Goal: Task Accomplishment & Management: Manage account settings

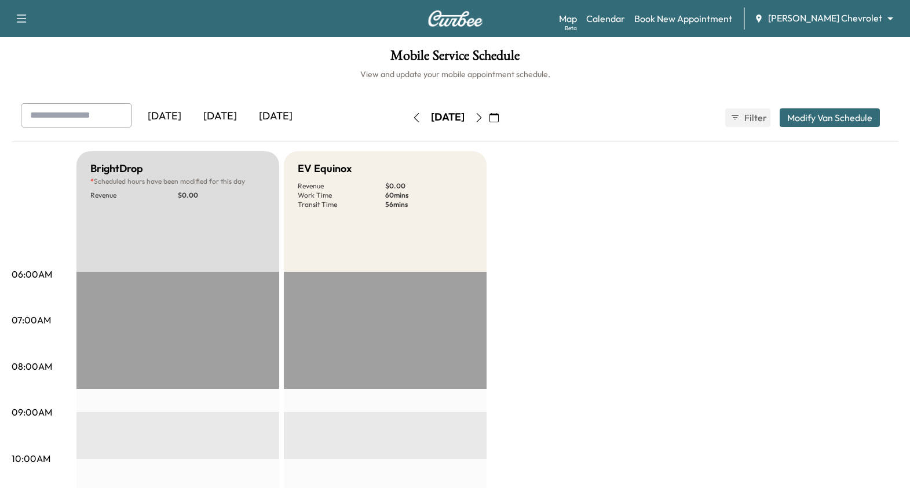
scroll to position [260, 0]
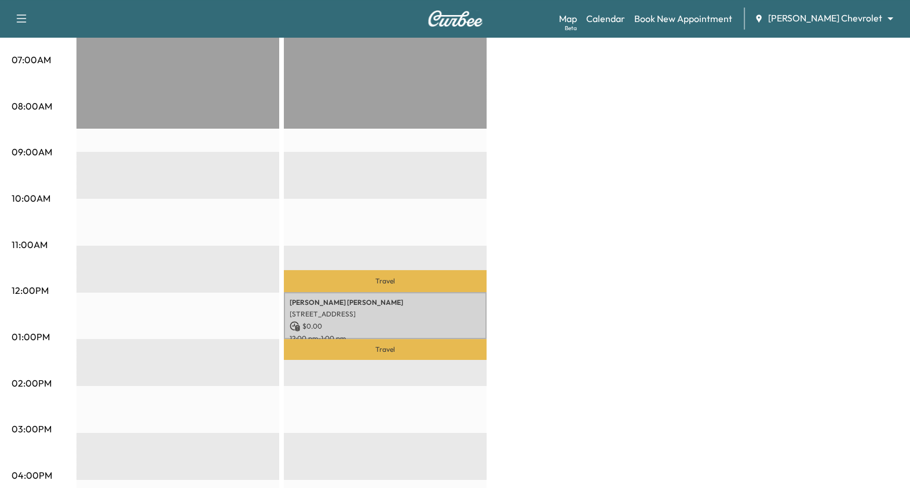
click at [632, 362] on div "BrightDrop * Scheduled hours have been modified for this day Revenue $ 0.00 EST…" at bounding box center [487, 325] width 822 height 869
click at [588, 221] on div "BrightDrop * Scheduled hours have been modified for this day Revenue $ 0.00 EST…" at bounding box center [487, 325] width 822 height 869
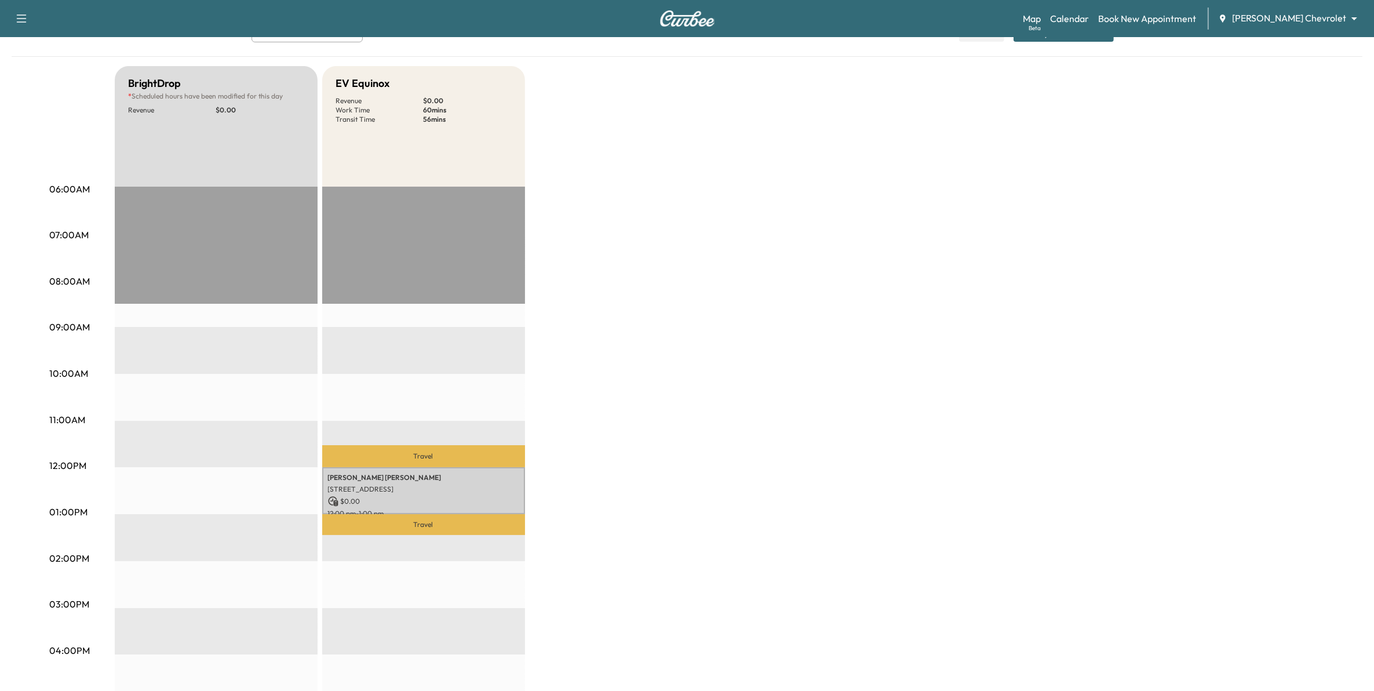
scroll to position [43, 0]
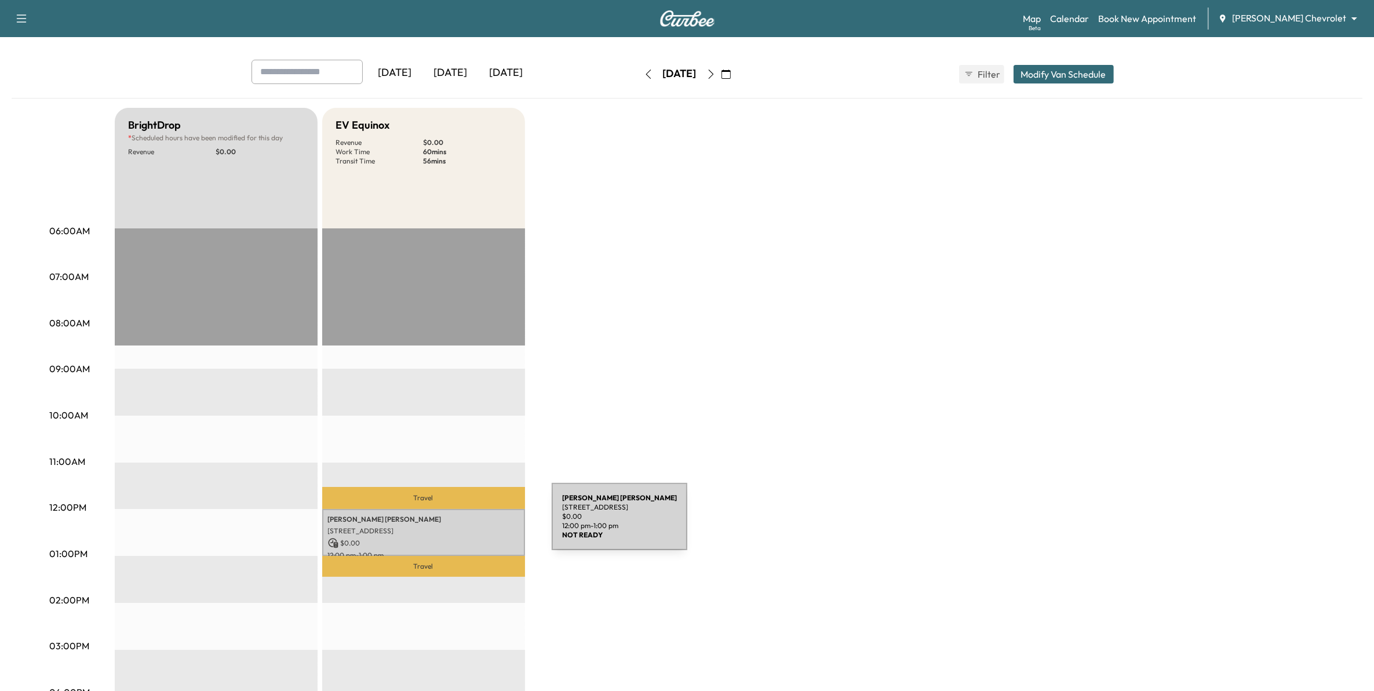
click at [465, 487] on p "[STREET_ADDRESS]" at bounding box center [423, 530] width 191 height 9
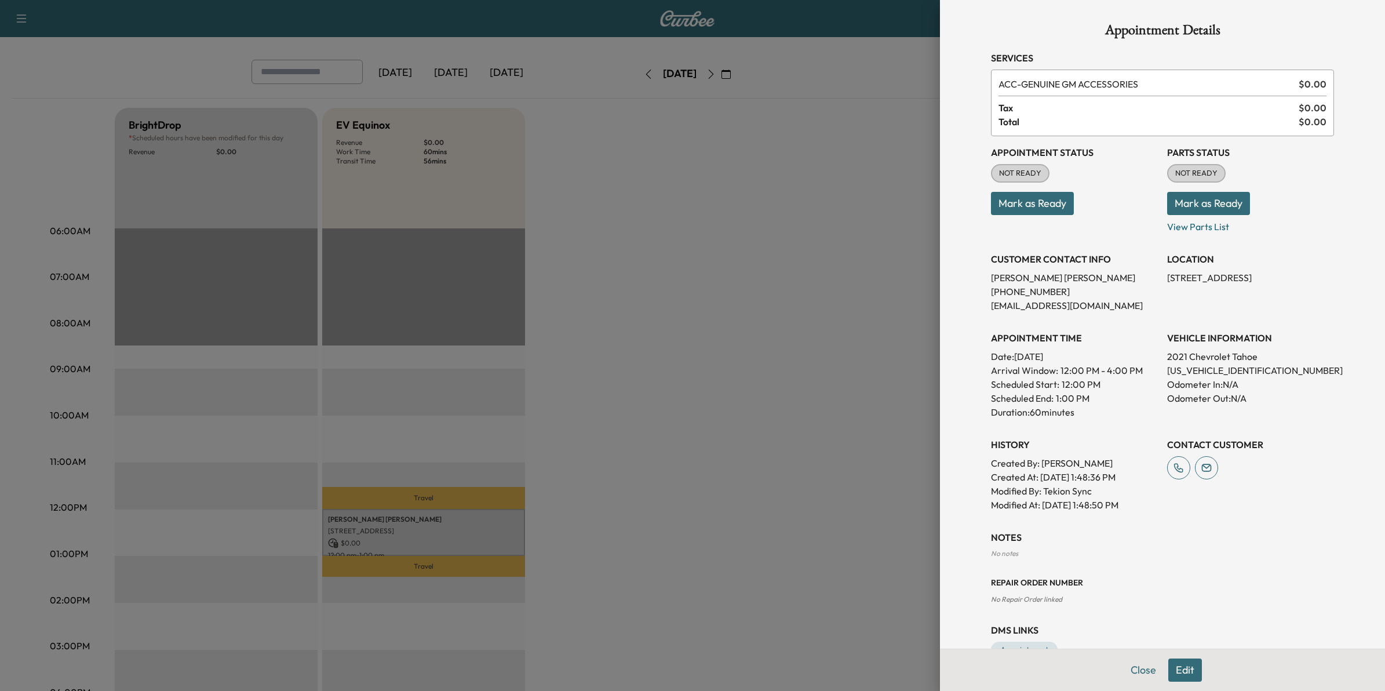
click at [594, 487] on div at bounding box center [692, 345] width 1385 height 691
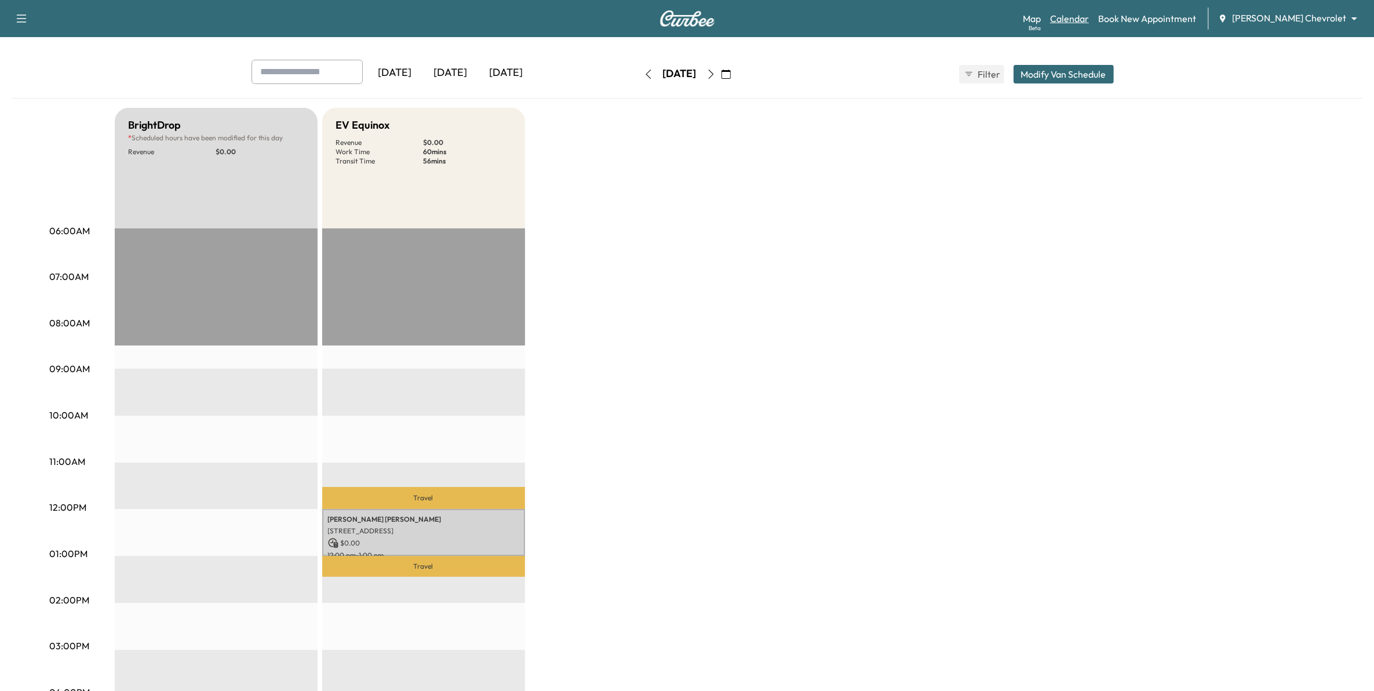
click at [910, 19] on link "Calendar" at bounding box center [1069, 19] width 39 height 14
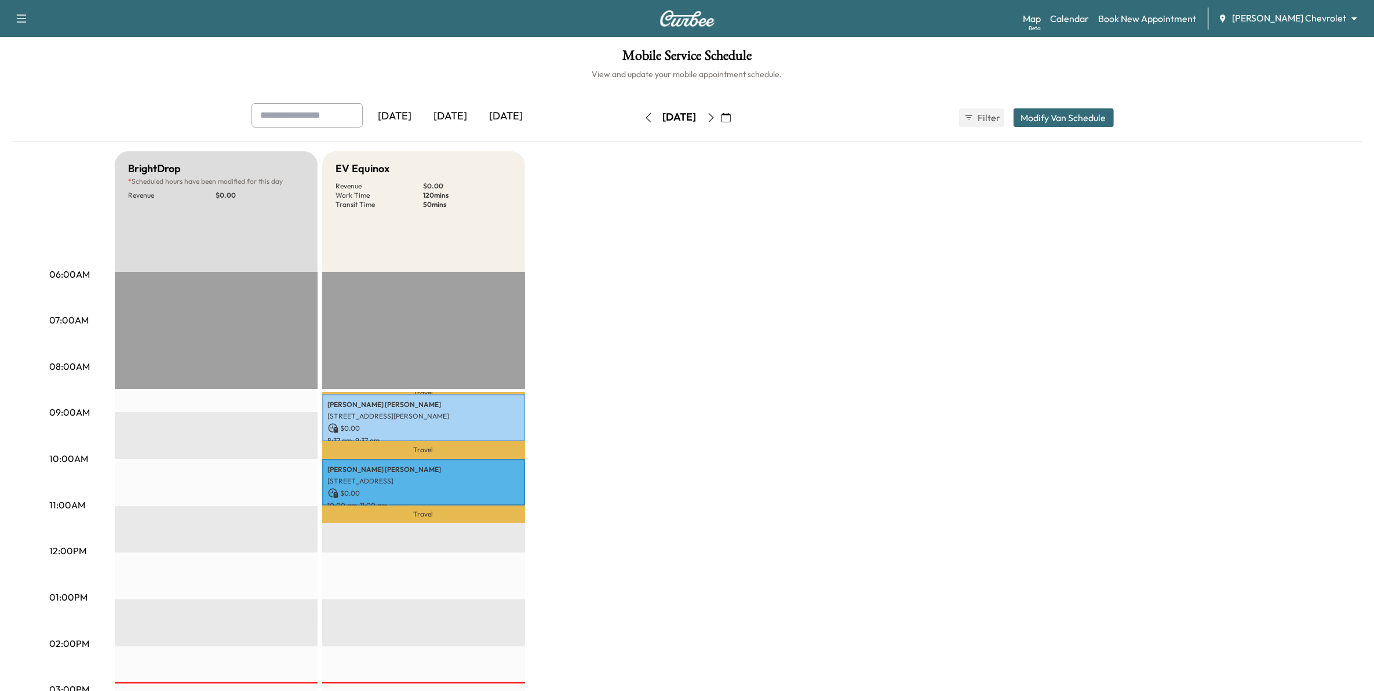
click at [464, 118] on div "[DATE]" at bounding box center [451, 116] width 56 height 27
drag, startPoint x: 496, startPoint y: 116, endPoint x: 497, endPoint y: 122, distance: 5.9
click at [496, 118] on div "[DATE]" at bounding box center [507, 116] width 56 height 27
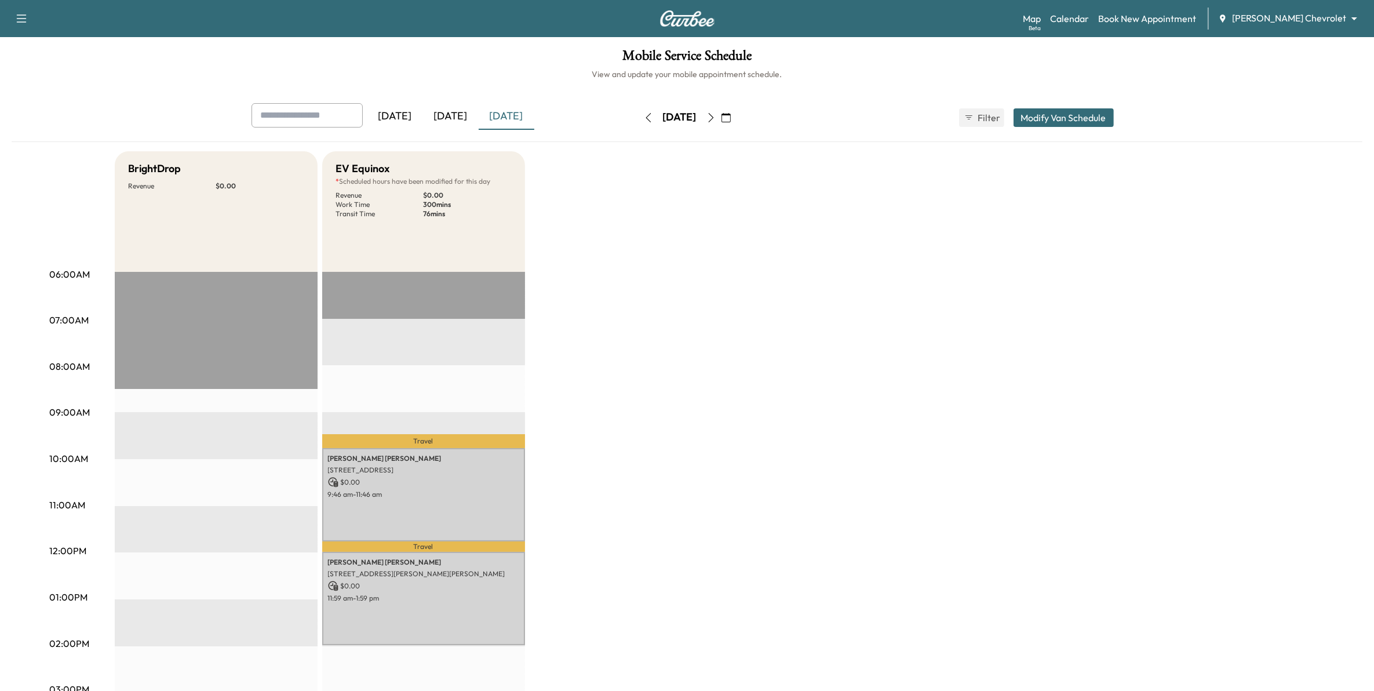
click at [715, 117] on icon "button" at bounding box center [710, 117] width 9 height 9
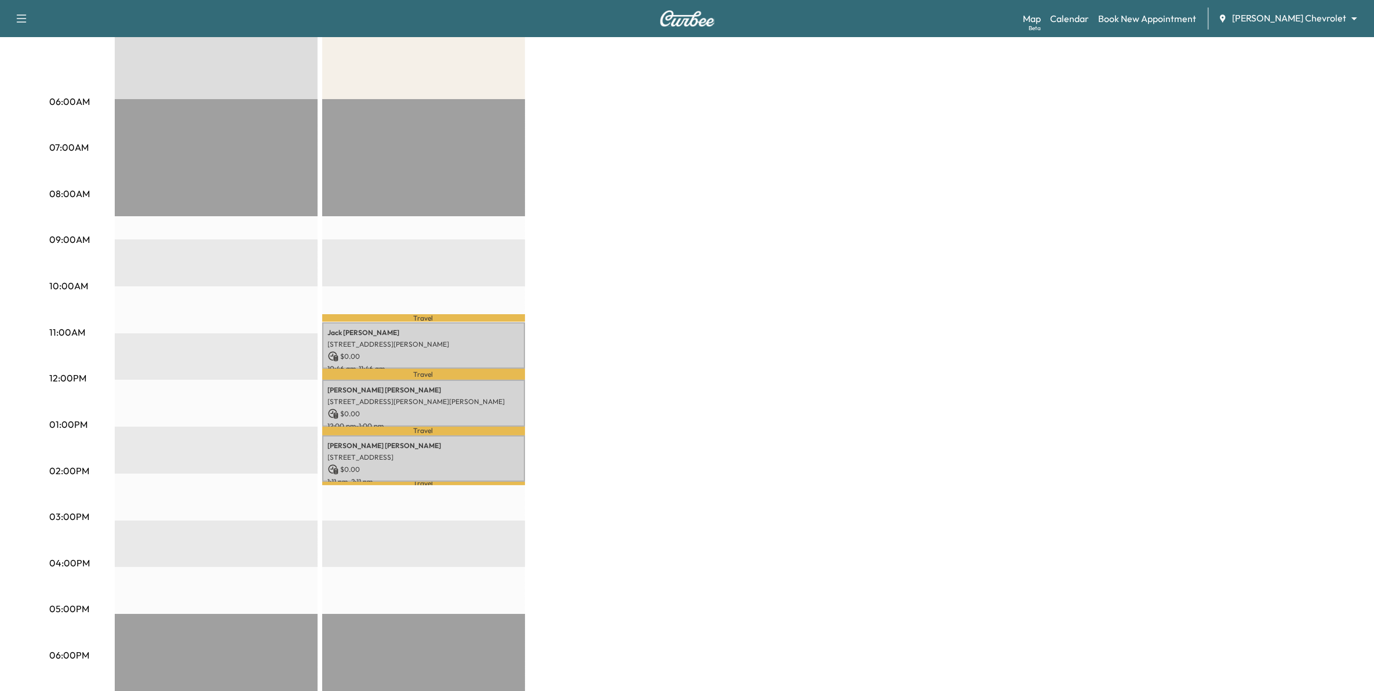
scroll to position [217, 0]
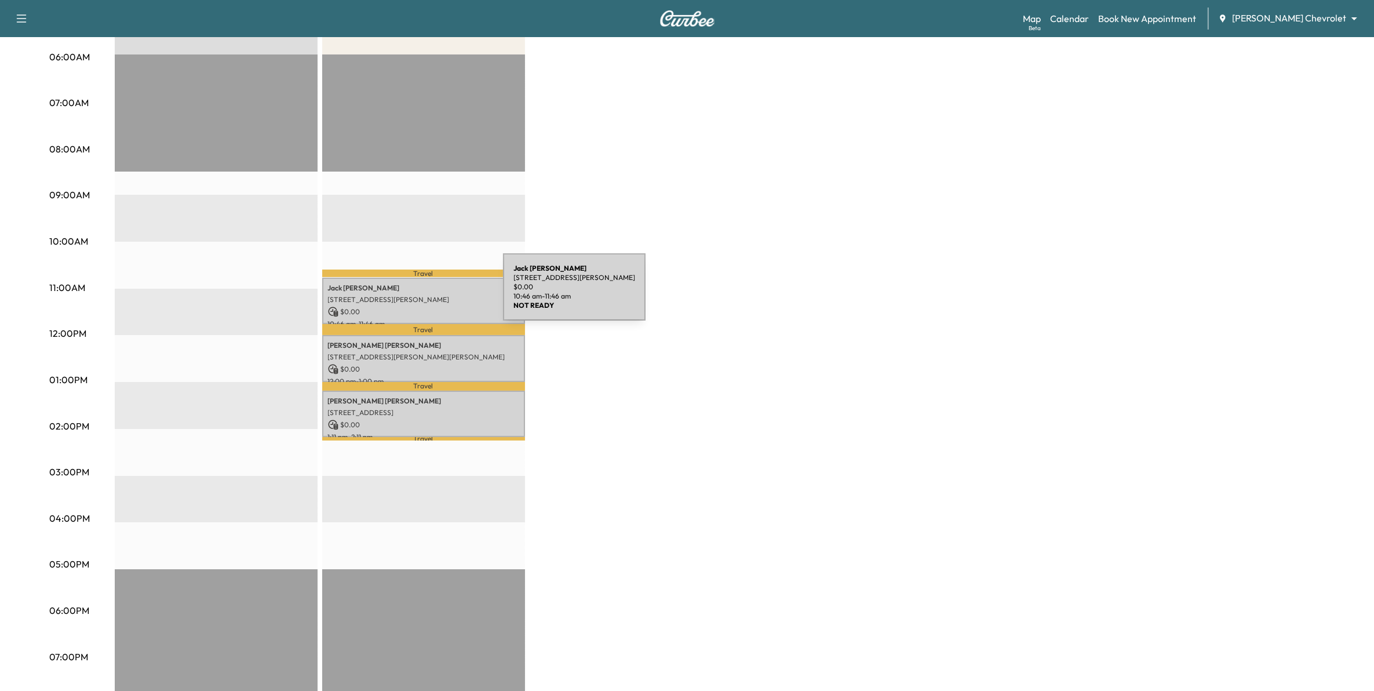
click at [416, 295] on p "[STREET_ADDRESS][PERSON_NAME]" at bounding box center [423, 299] width 191 height 9
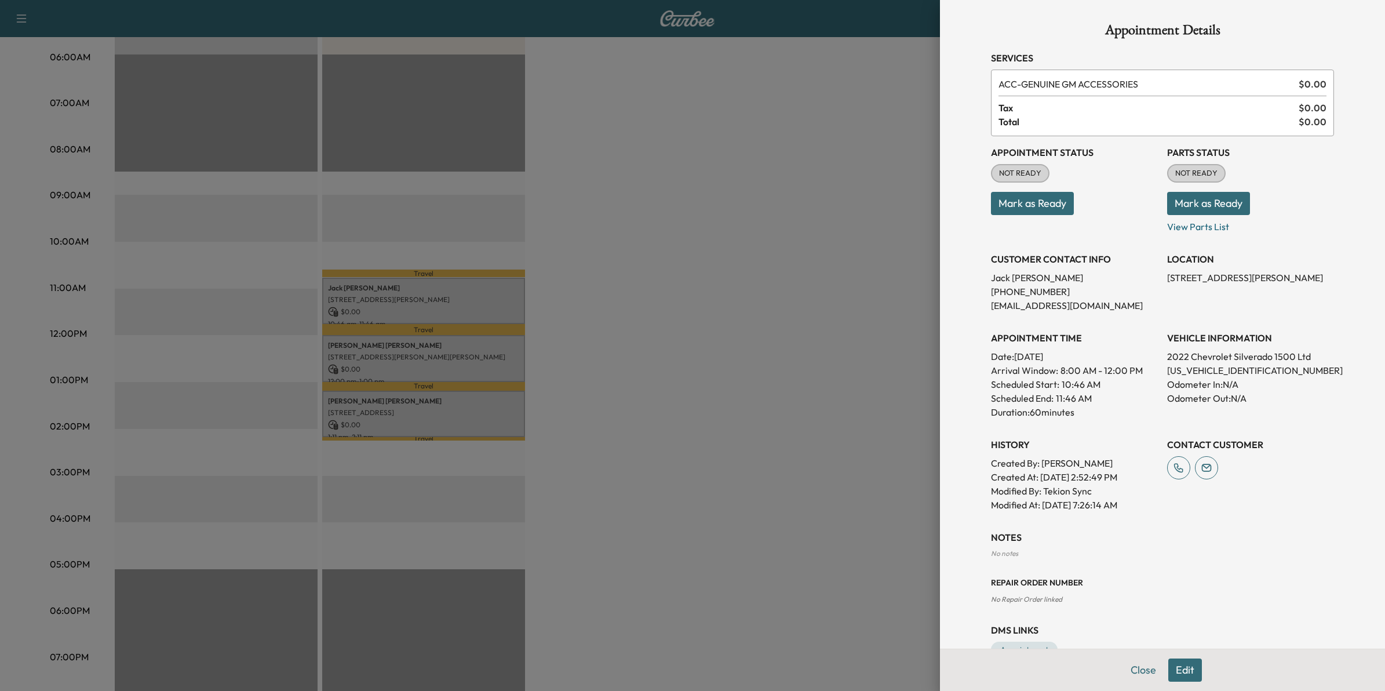
click at [656, 410] on div at bounding box center [692, 345] width 1385 height 691
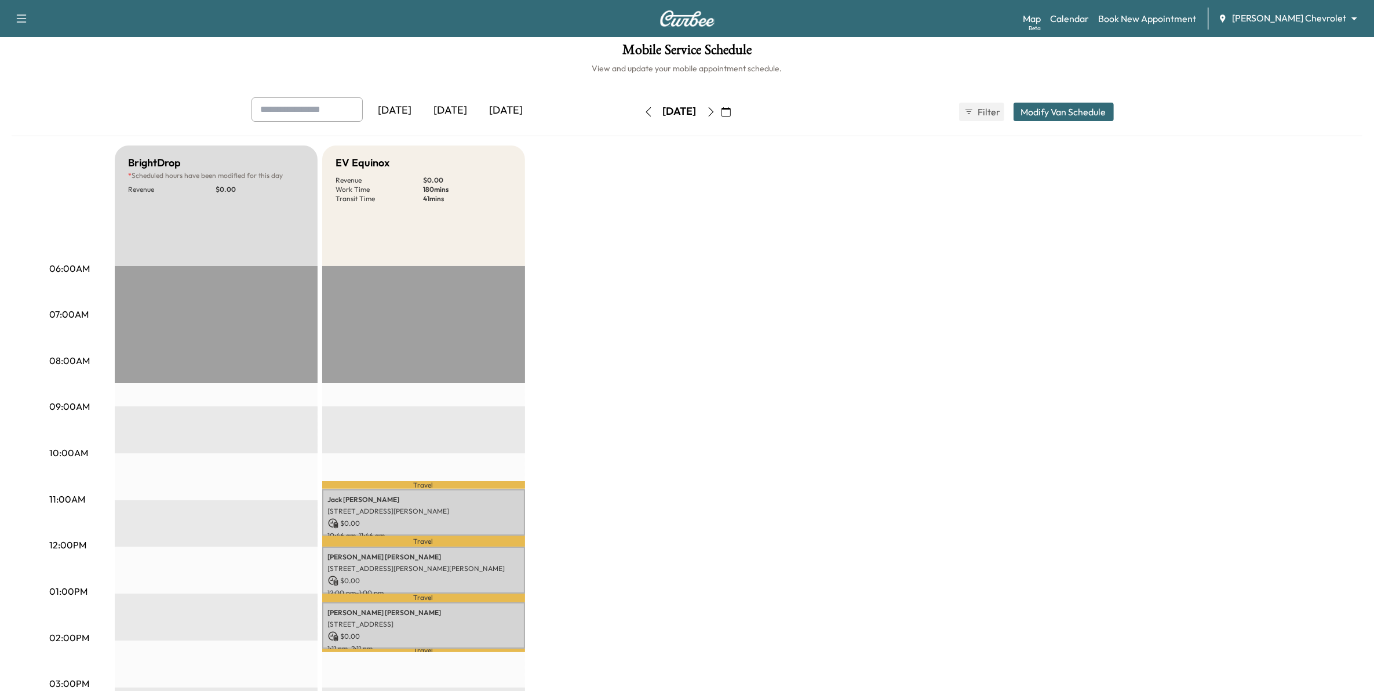
scroll to position [0, 0]
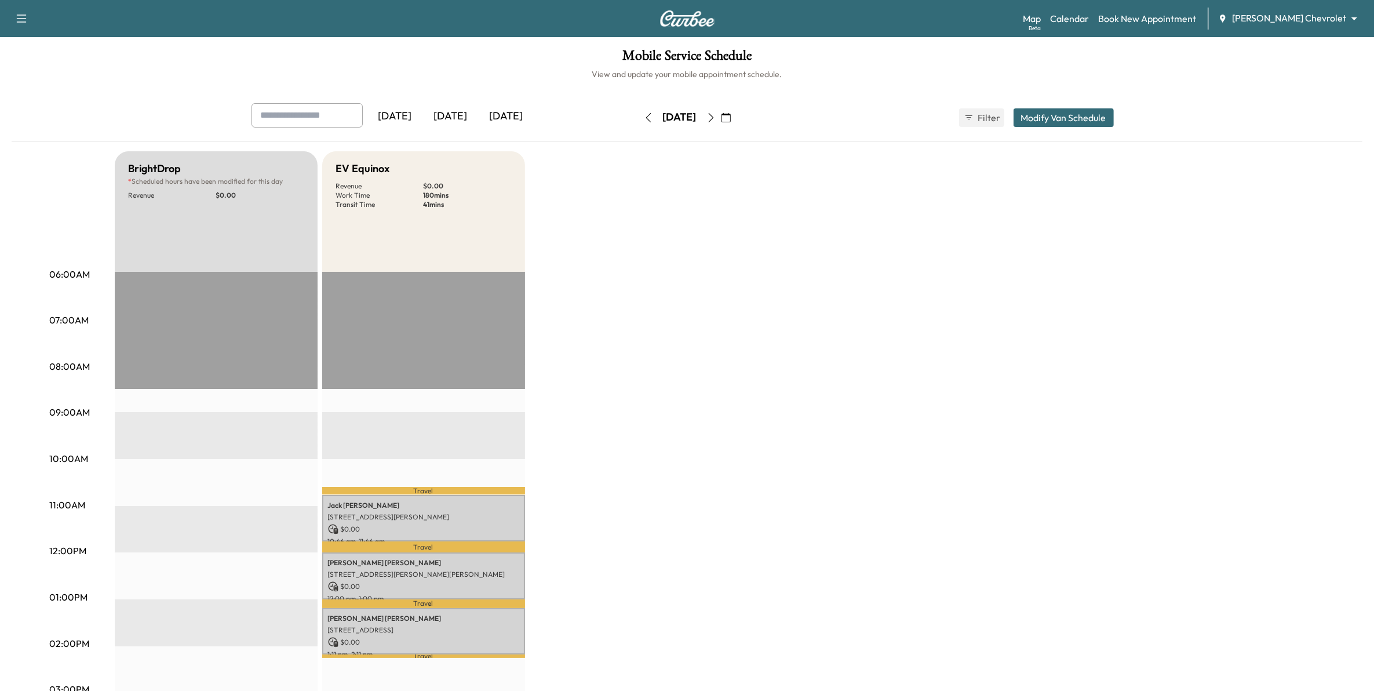
click at [715, 122] on icon "button" at bounding box center [710, 117] width 9 height 9
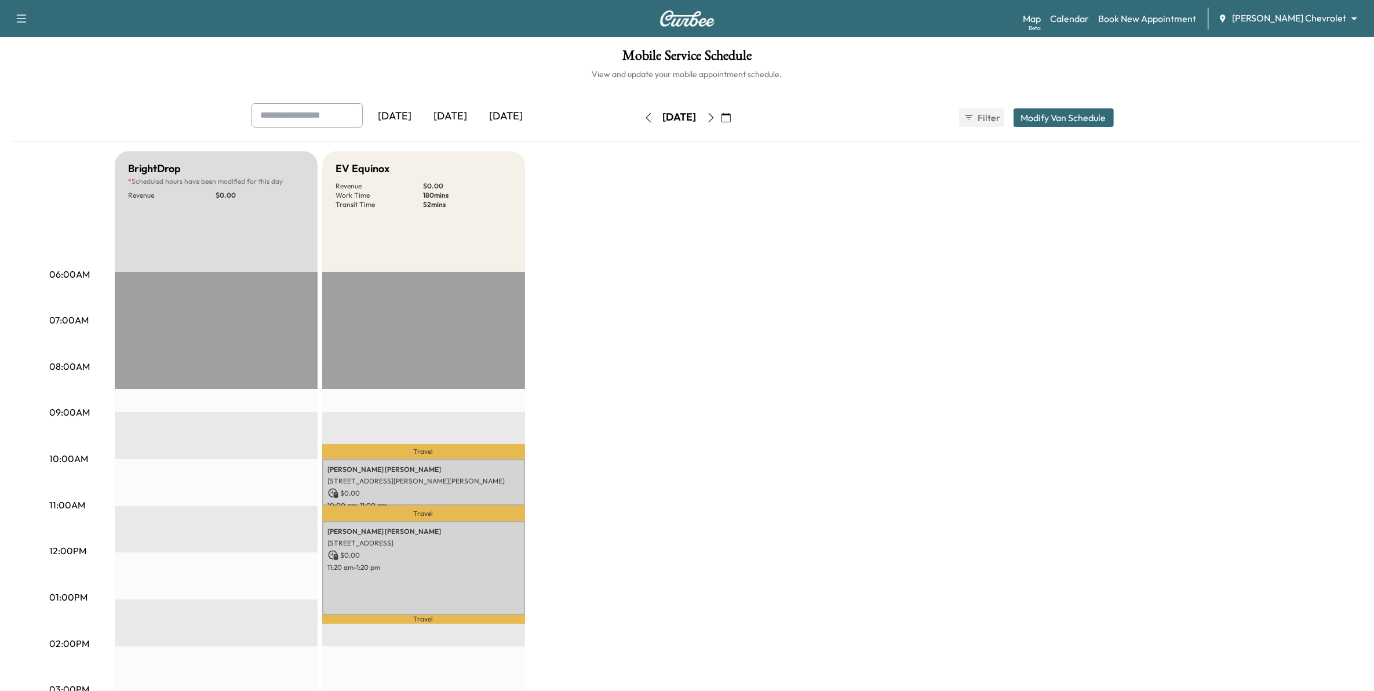
click at [715, 116] on icon "button" at bounding box center [710, 117] width 9 height 9
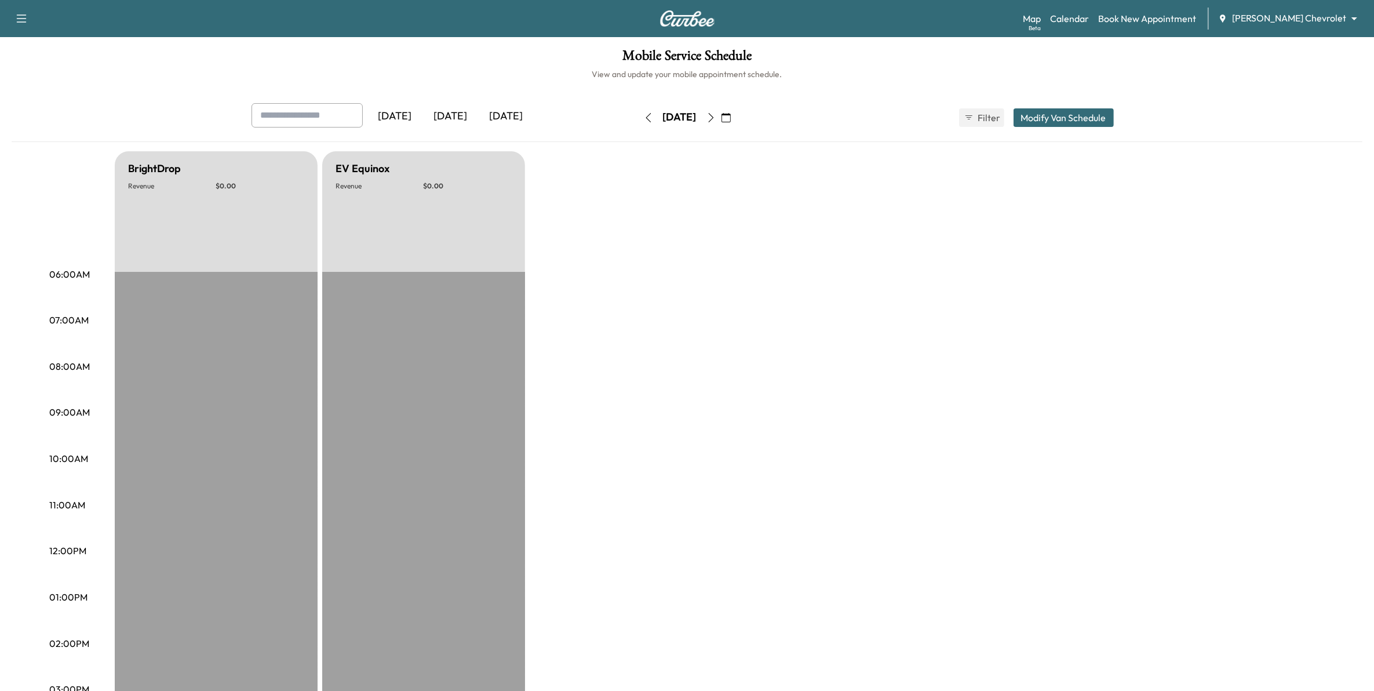
click at [715, 118] on icon "button" at bounding box center [710, 117] width 9 height 9
click at [715, 120] on icon "button" at bounding box center [710, 117] width 9 height 9
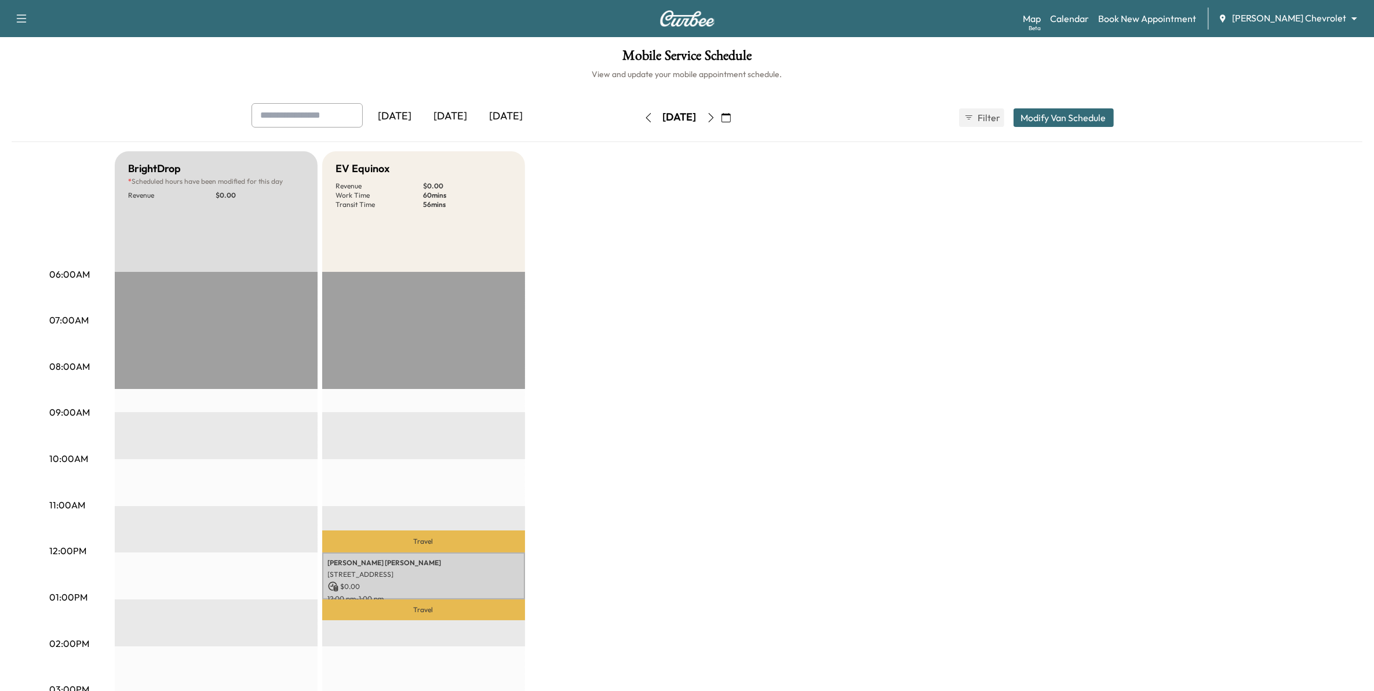
click at [644, 113] on icon "button" at bounding box center [648, 117] width 9 height 9
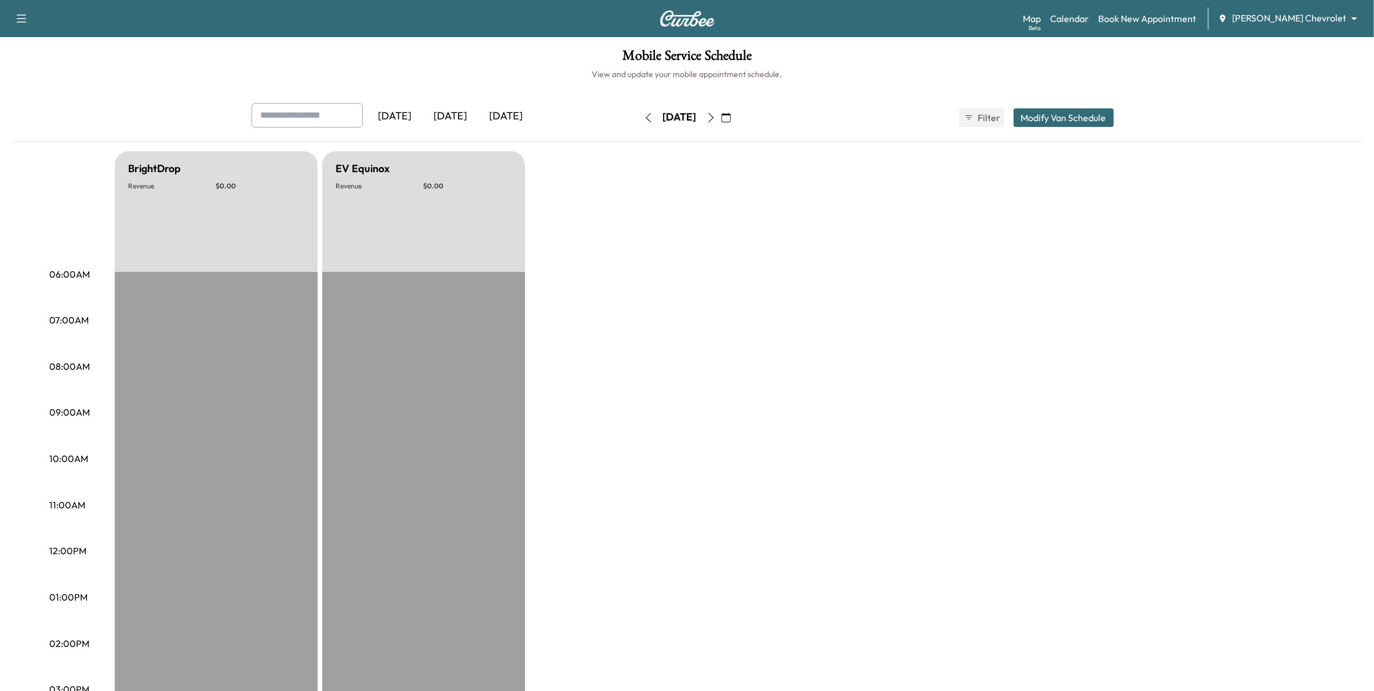
click at [644, 122] on icon "button" at bounding box center [648, 117] width 9 height 9
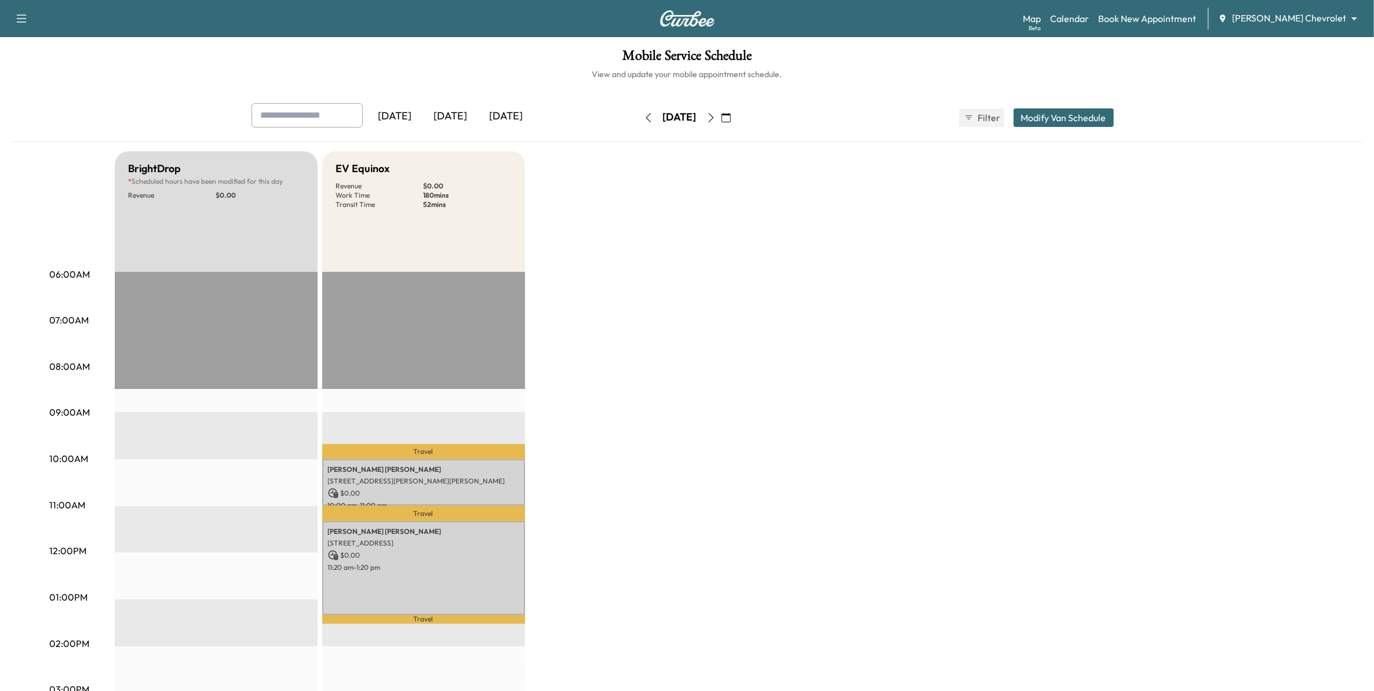
click at [644, 122] on icon "button" at bounding box center [648, 117] width 9 height 9
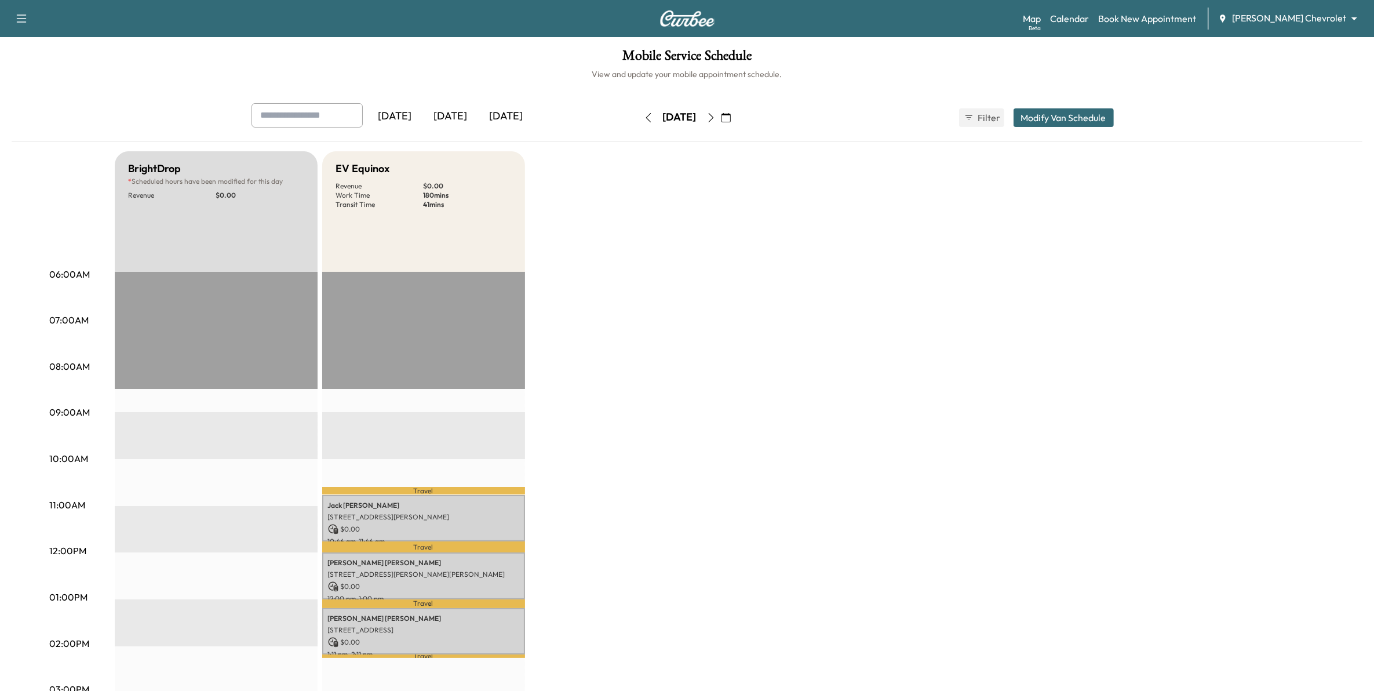
click at [638, 123] on button "button" at bounding box center [648, 117] width 20 height 19
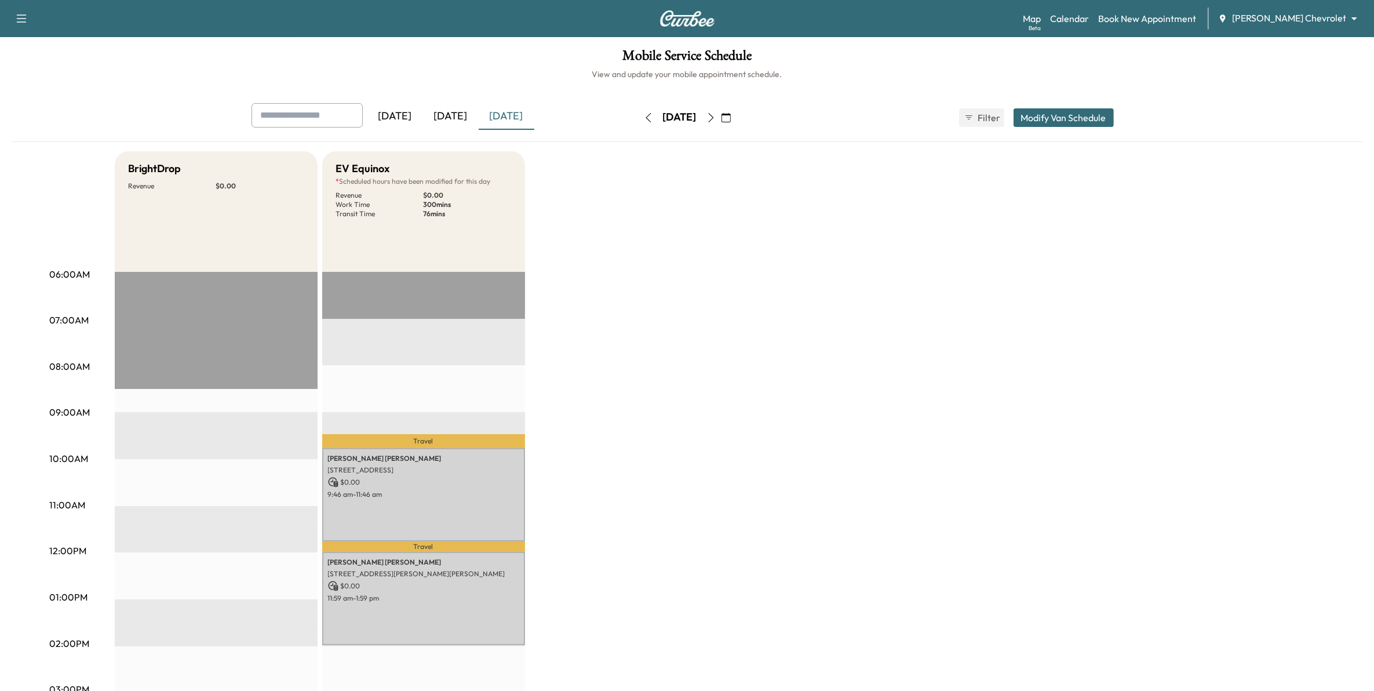
scroll to position [145, 0]
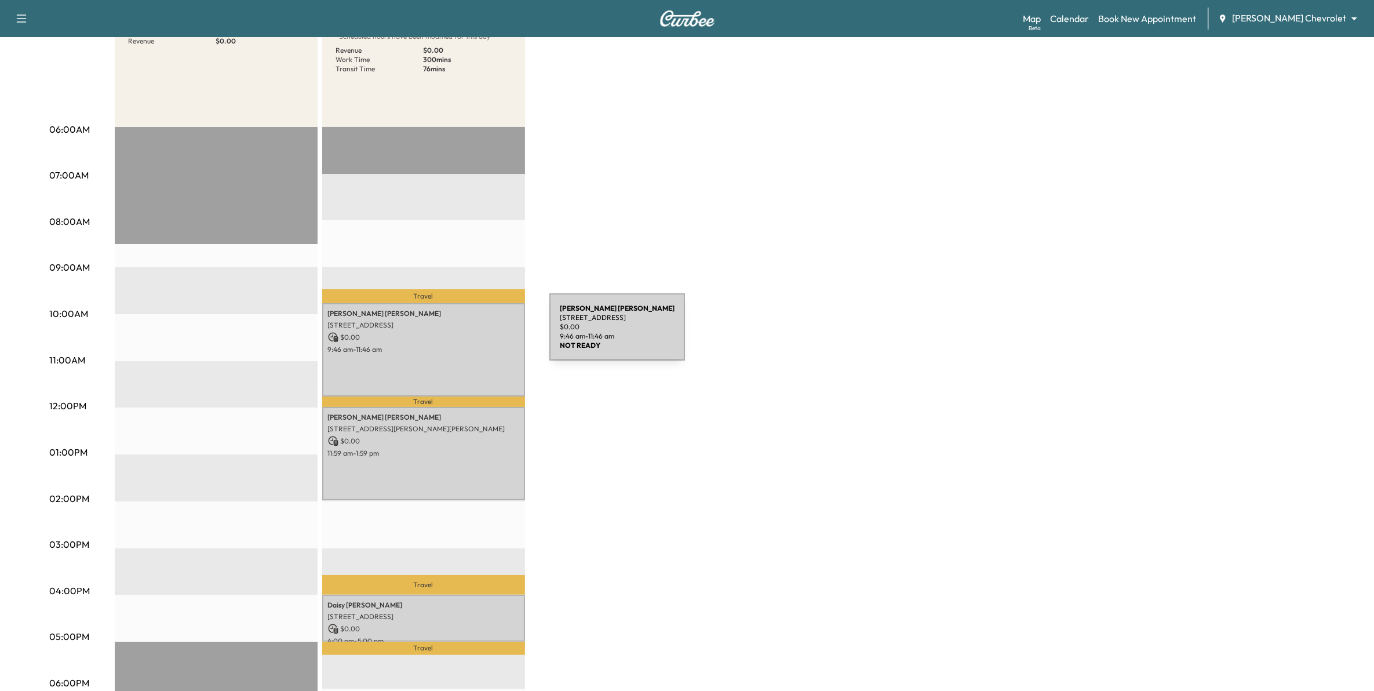
click at [462, 334] on p "$ 0.00" at bounding box center [423, 337] width 191 height 10
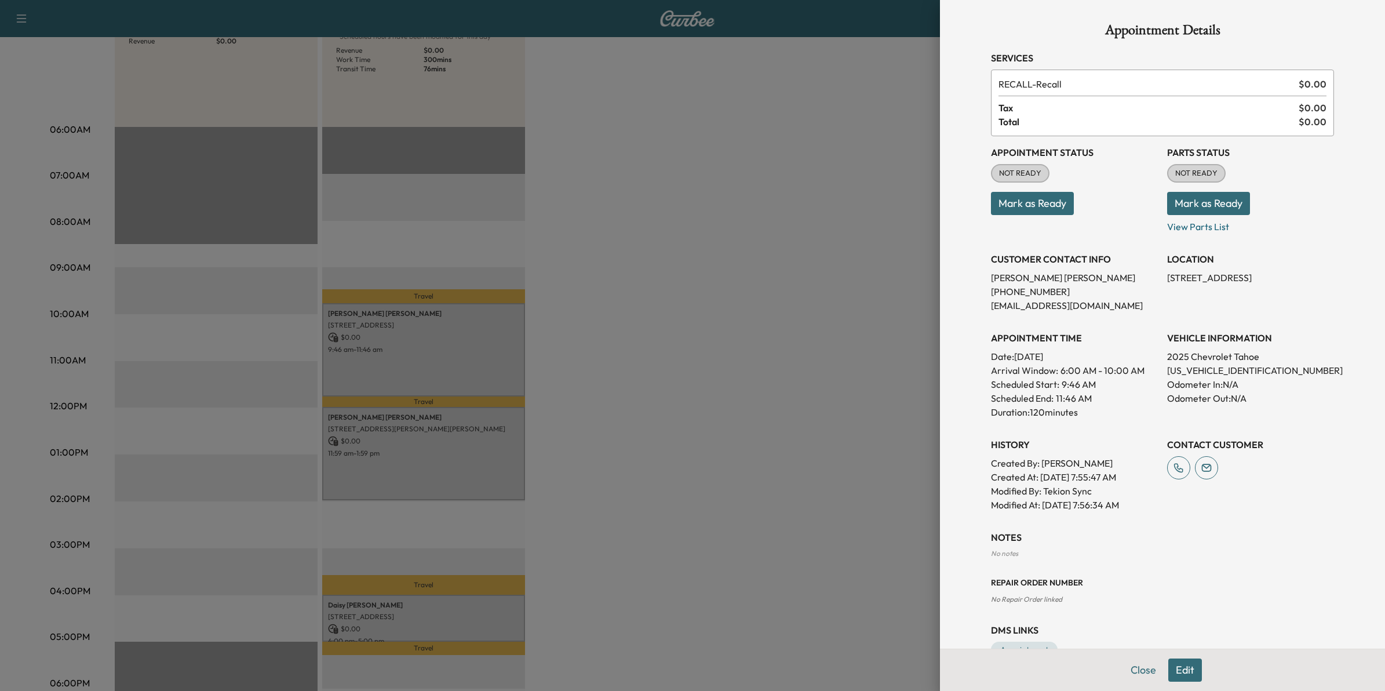
click at [743, 393] on div at bounding box center [692, 345] width 1385 height 691
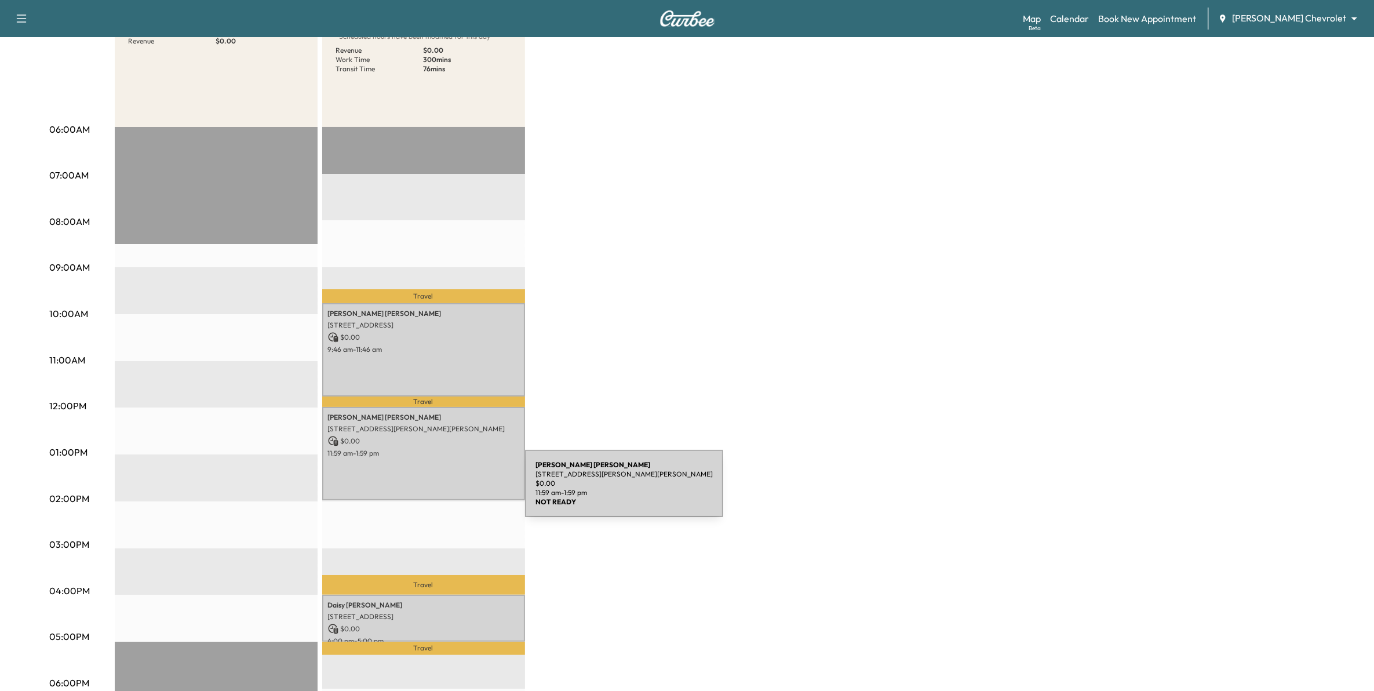
click at [458, 474] on div "[PERSON_NAME] [STREET_ADDRESS][PERSON_NAME][PERSON_NAME] $ 0.00 11:59 am - 1:59…" at bounding box center [423, 454] width 203 height 94
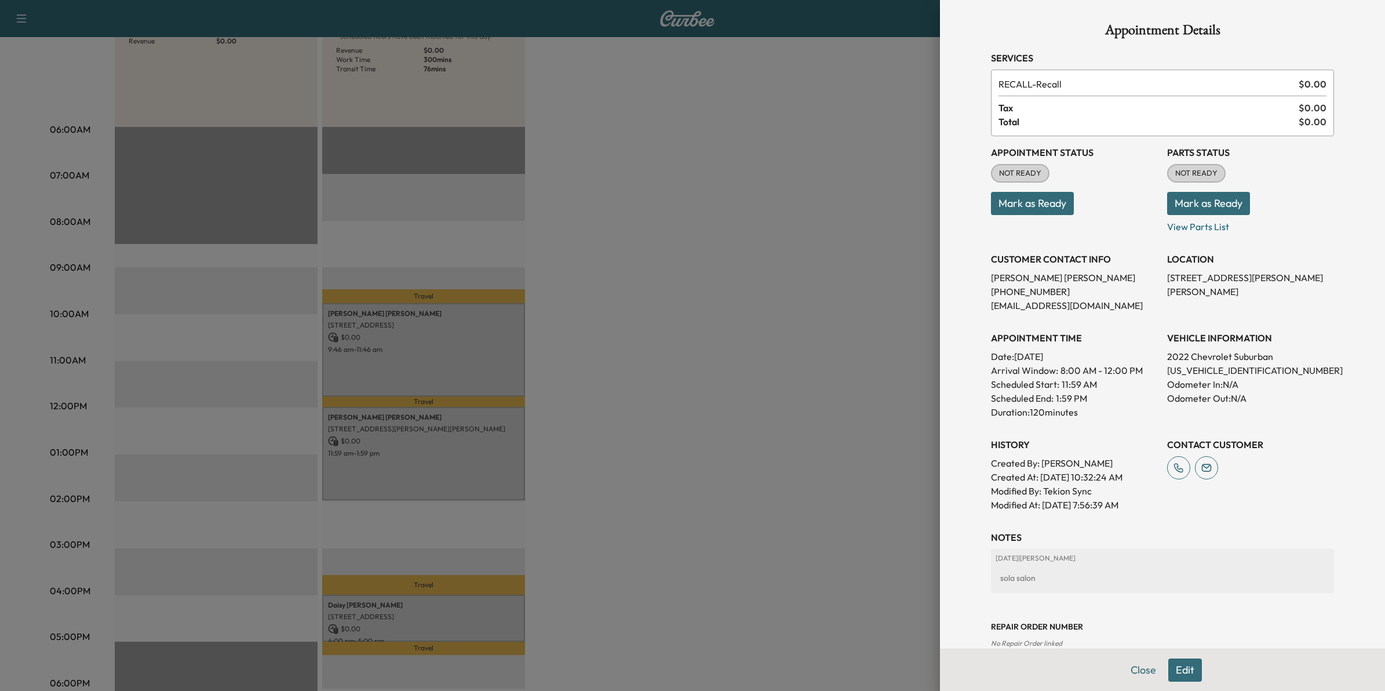
click at [807, 487] on div at bounding box center [692, 345] width 1385 height 691
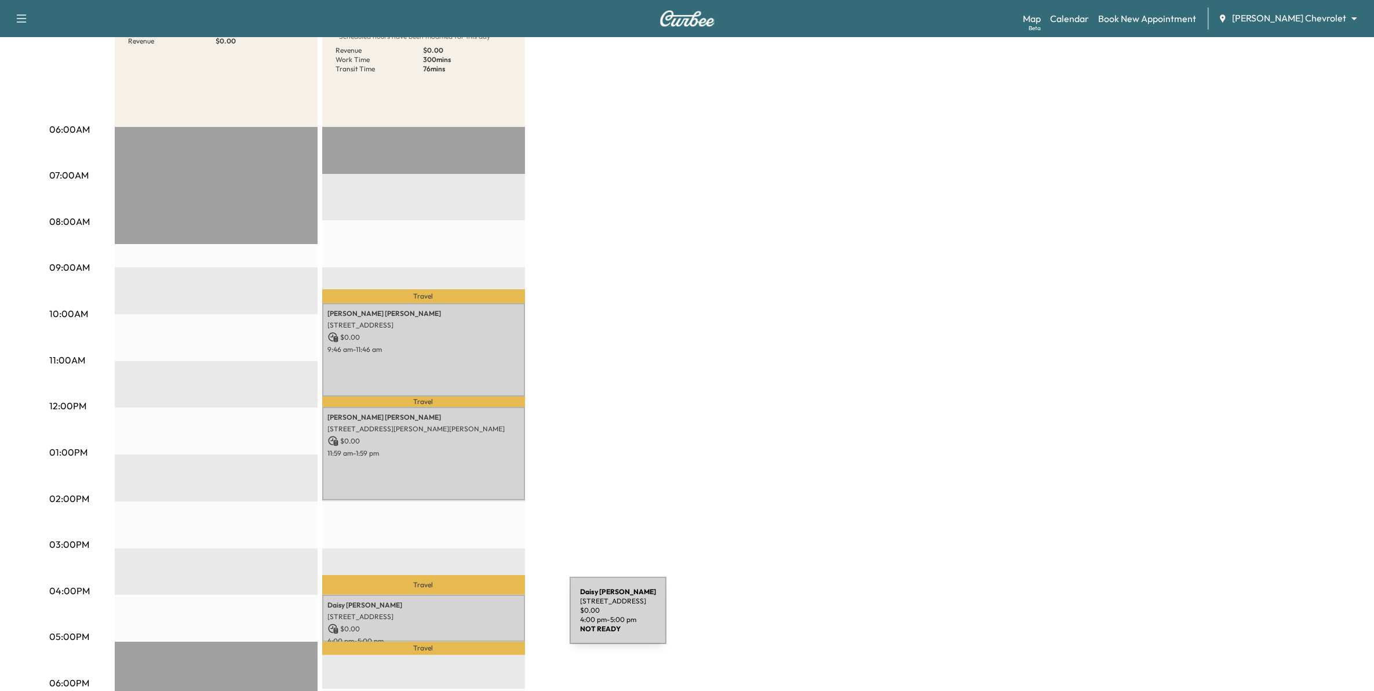
click at [483, 487] on p "$ 0.00" at bounding box center [423, 628] width 191 height 10
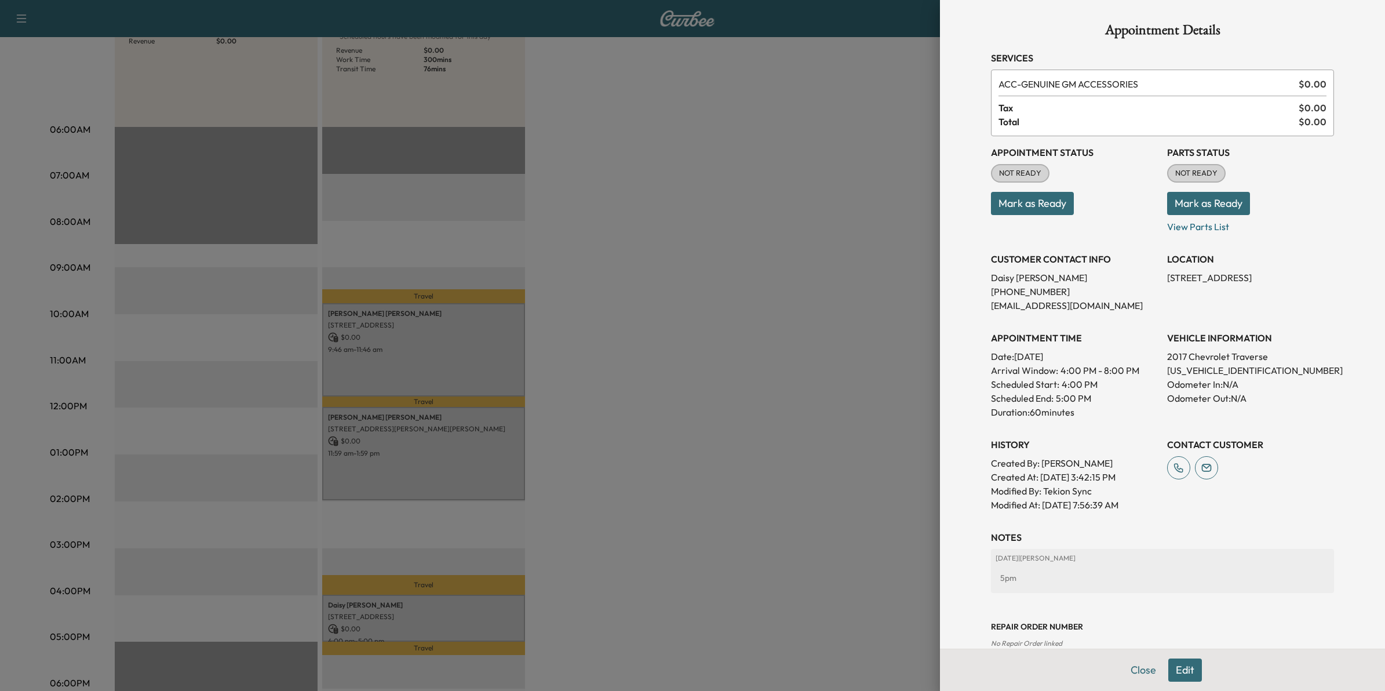
click at [833, 441] on div at bounding box center [692, 345] width 1385 height 691
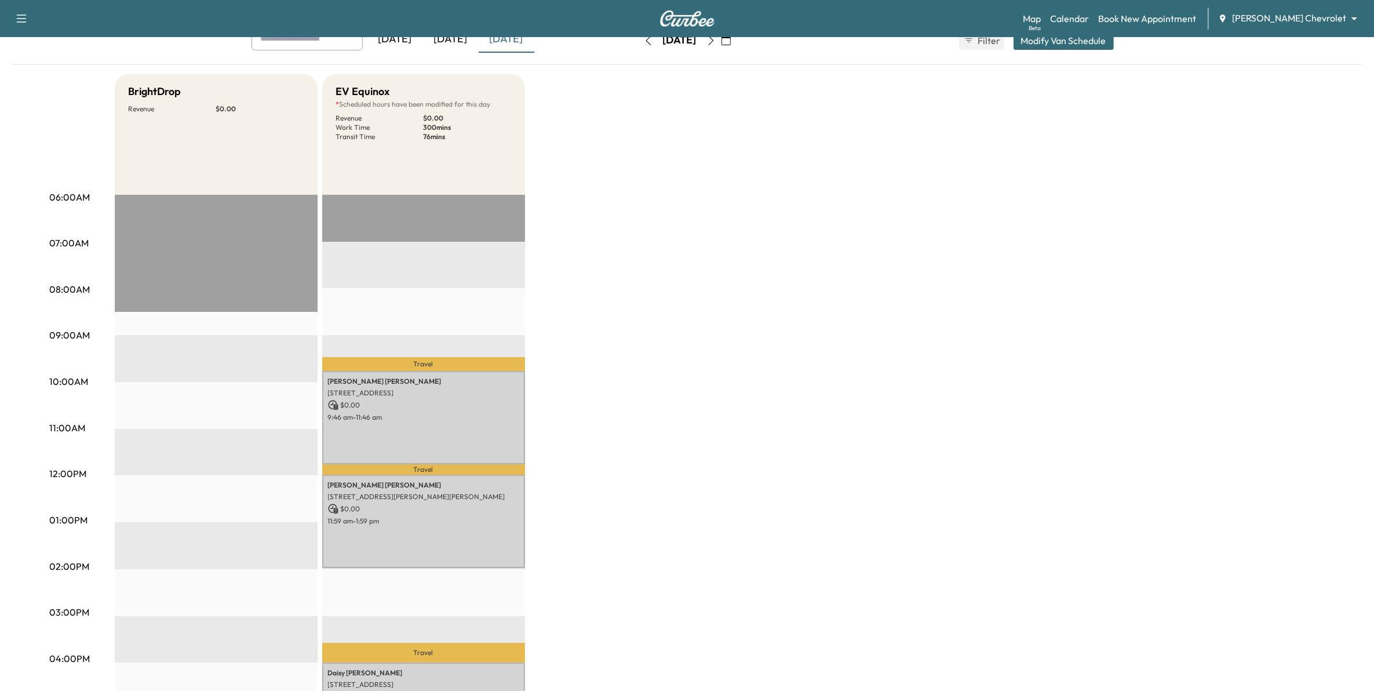
scroll to position [0, 0]
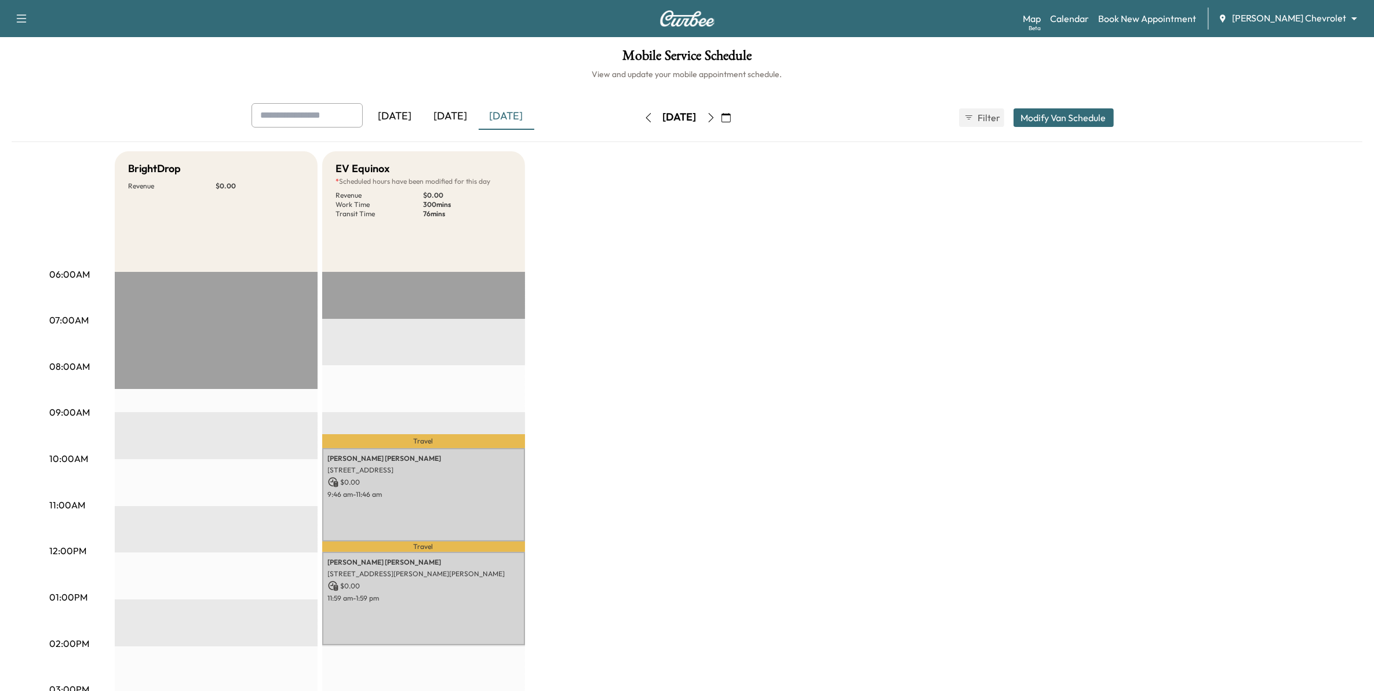
click at [715, 119] on icon "button" at bounding box center [710, 117] width 9 height 9
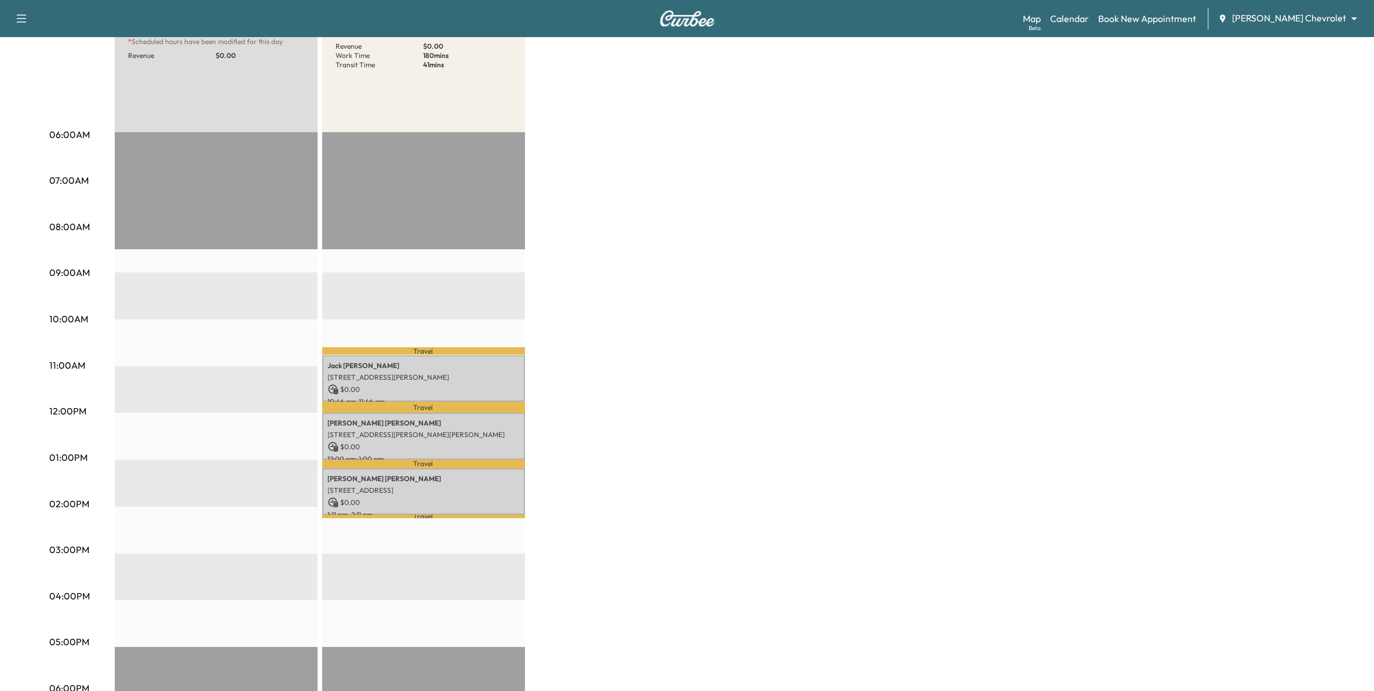
scroll to position [145, 0]
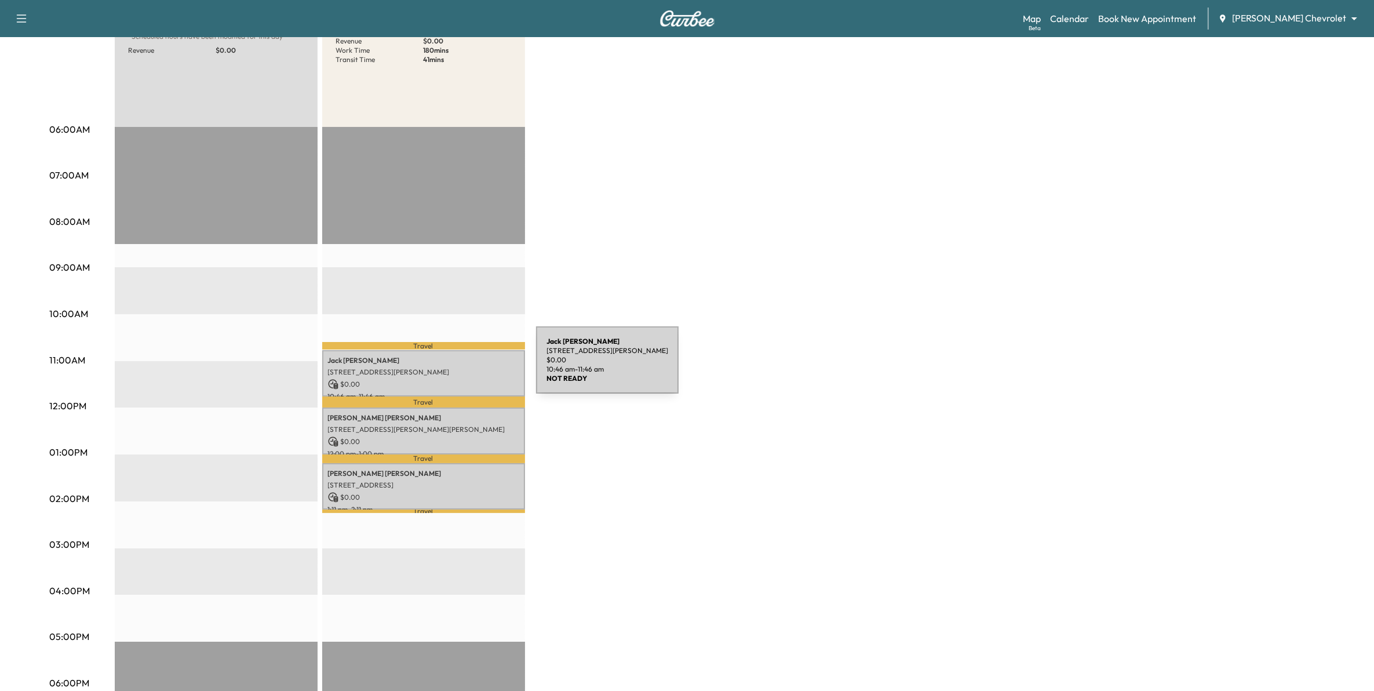
click at [449, 367] on p "[STREET_ADDRESS][PERSON_NAME]" at bounding box center [423, 371] width 191 height 9
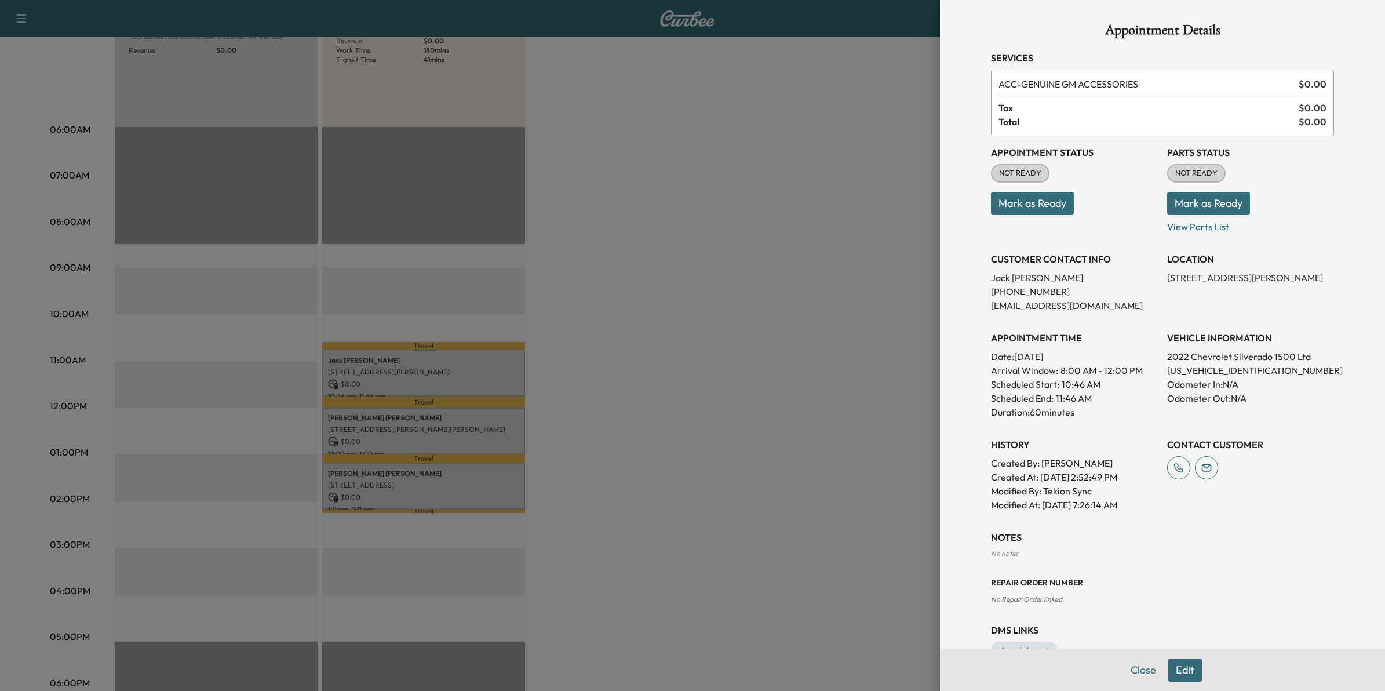
click at [618, 392] on div at bounding box center [692, 345] width 1385 height 691
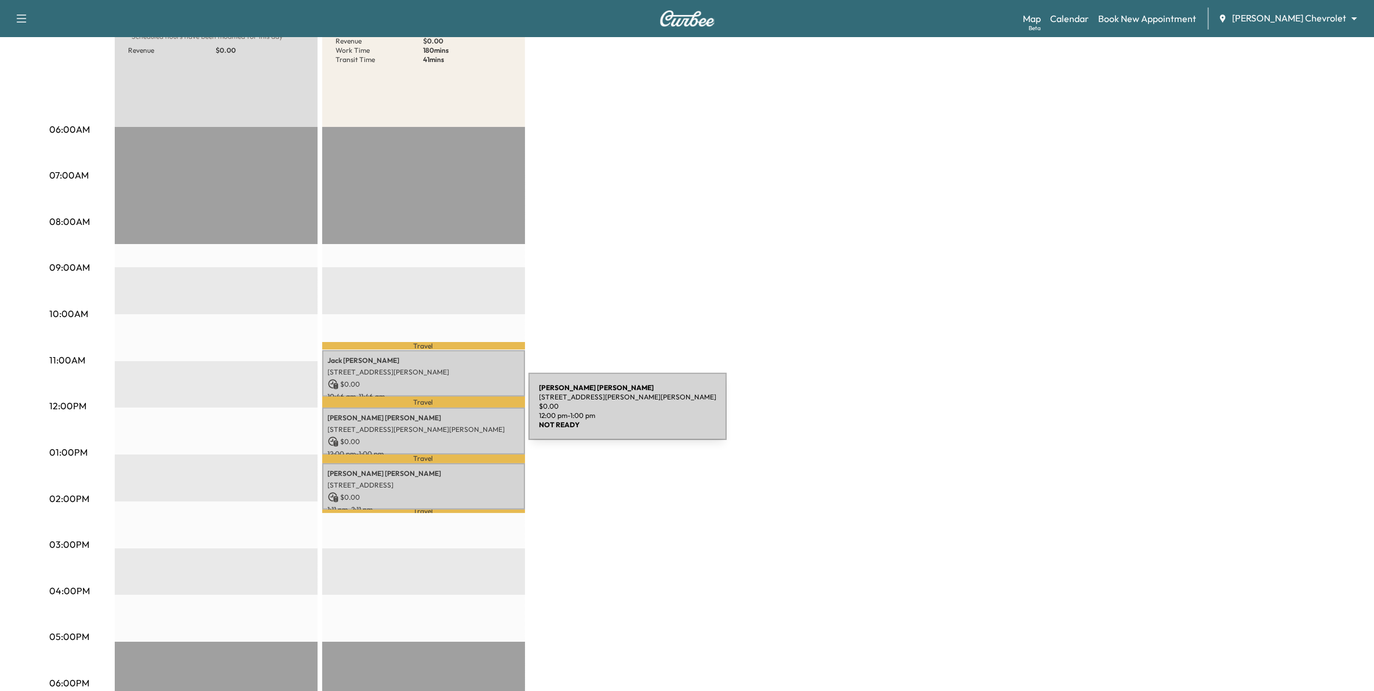
click at [441, 413] on p "[PERSON_NAME]" at bounding box center [423, 417] width 191 height 9
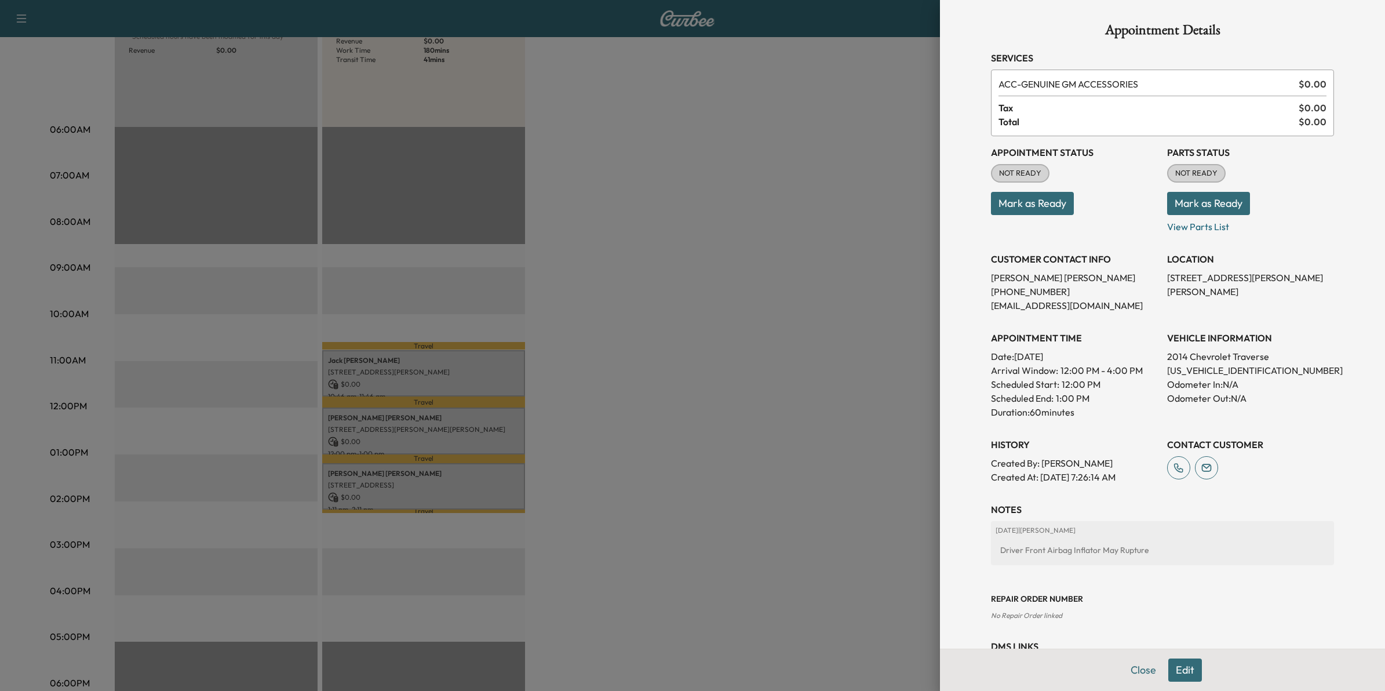
click at [671, 416] on div at bounding box center [692, 345] width 1385 height 691
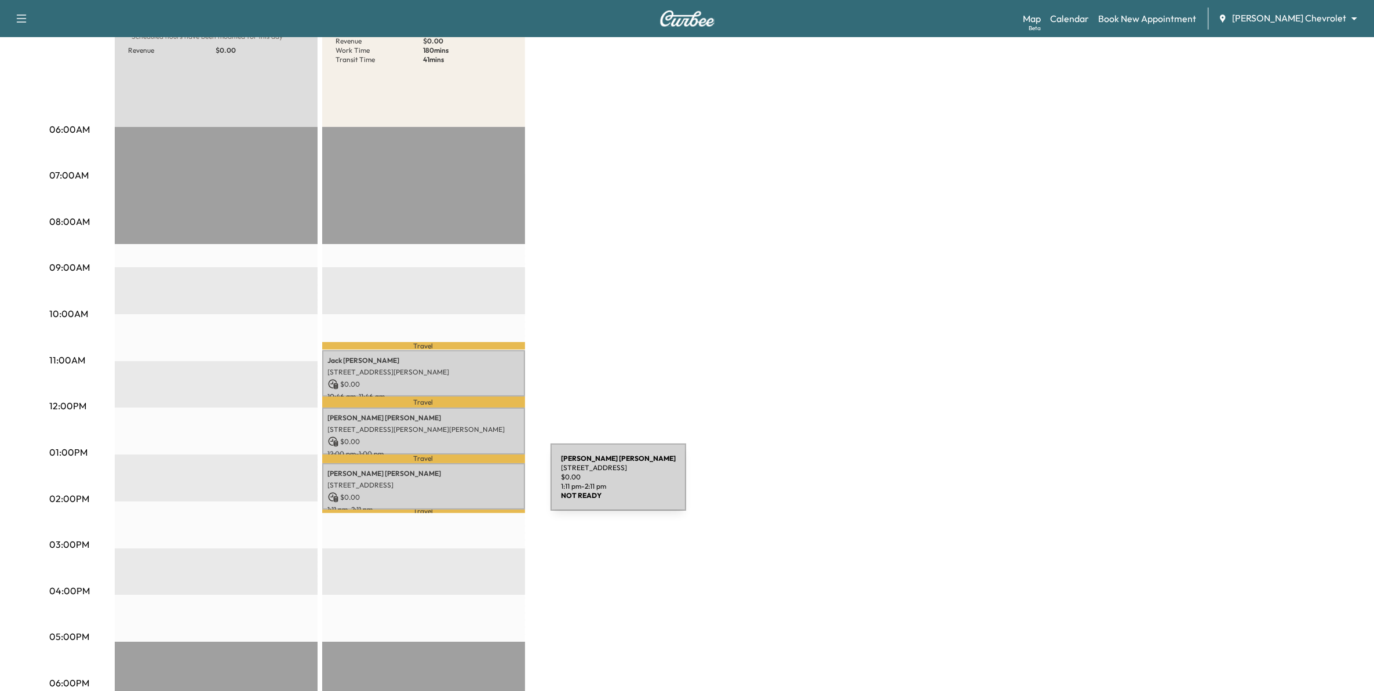
click at [463, 484] on p "[STREET_ADDRESS]" at bounding box center [423, 484] width 191 height 9
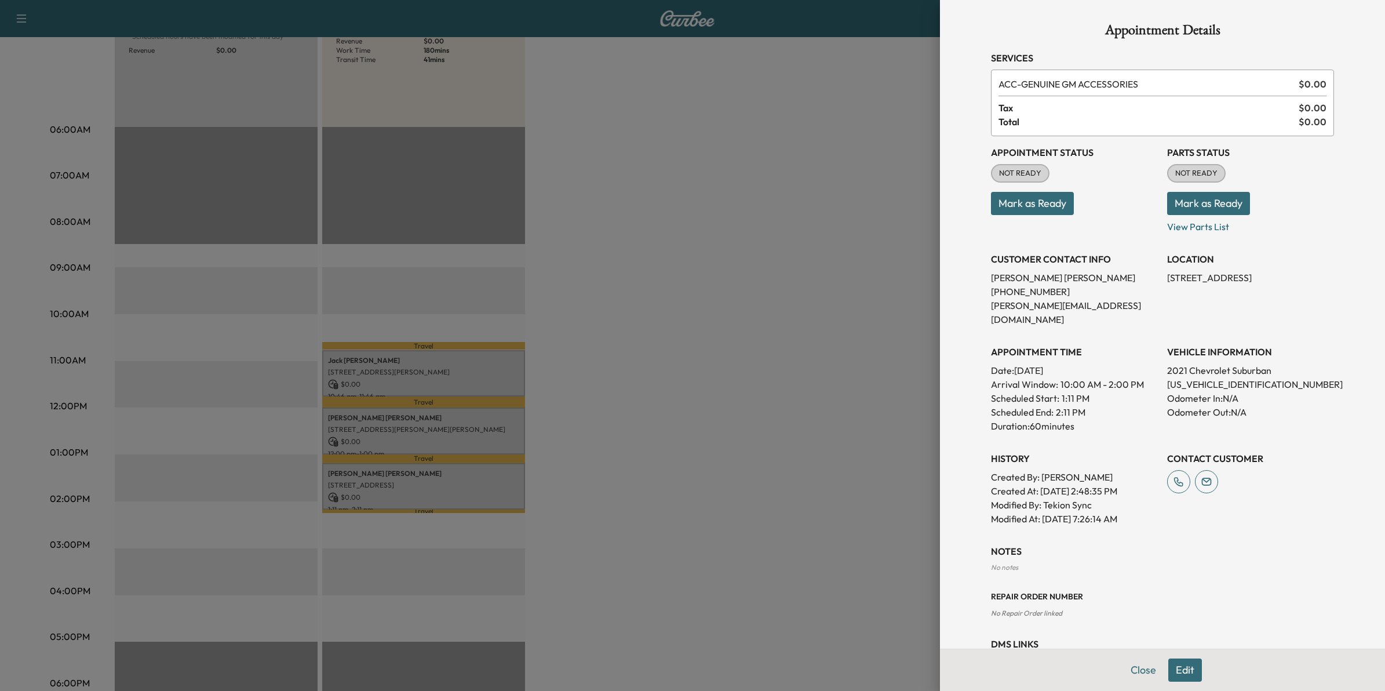
click at [579, 484] on div at bounding box center [692, 345] width 1385 height 691
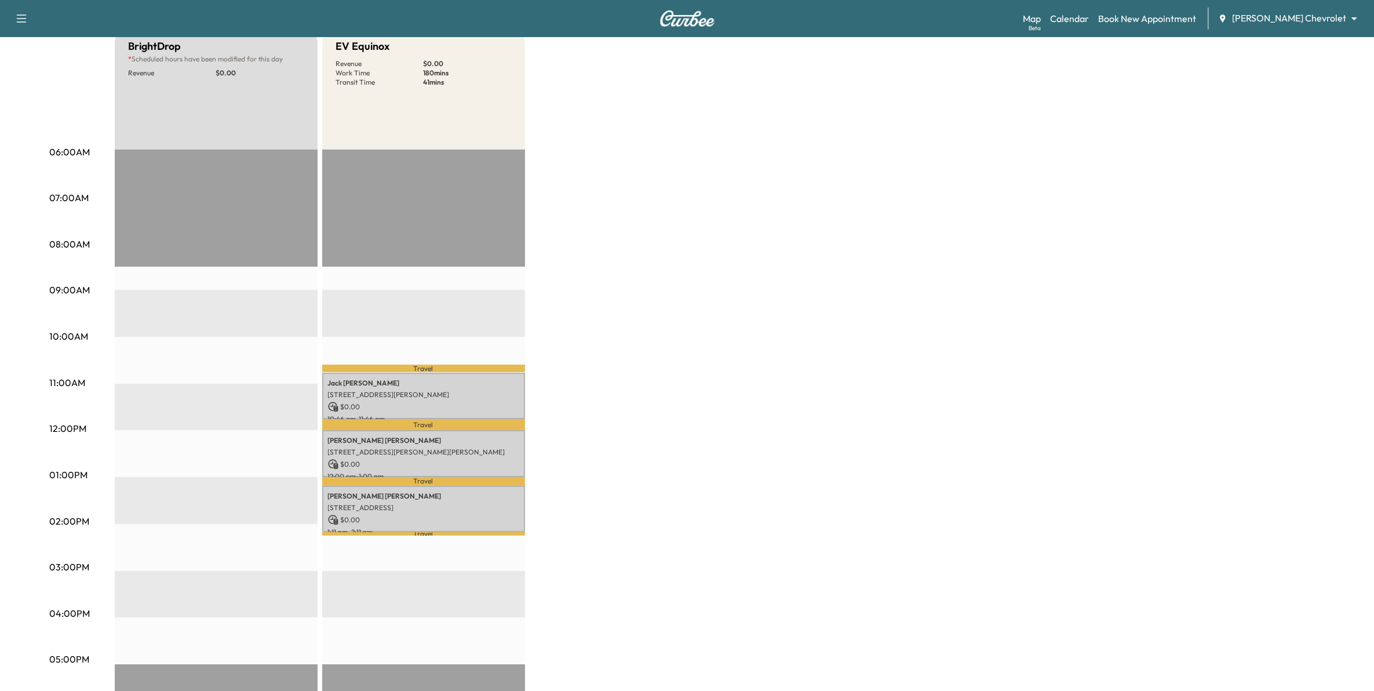
scroll to position [0, 0]
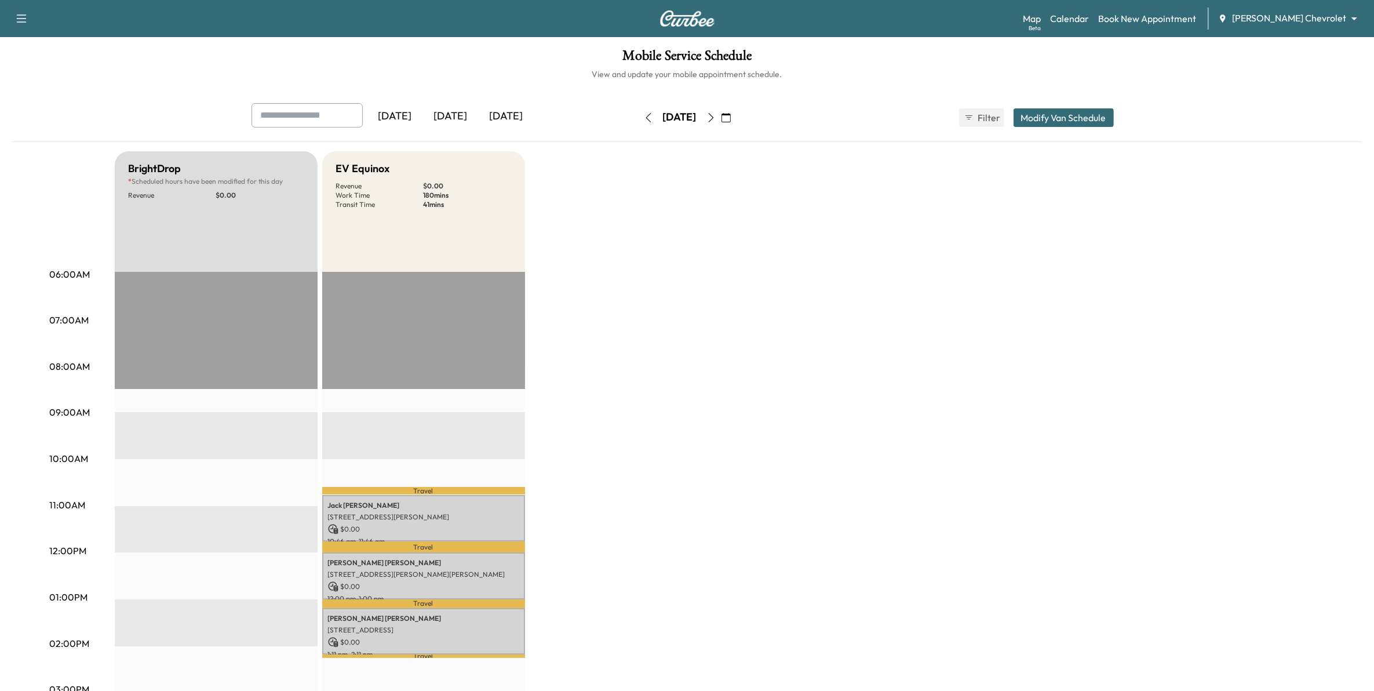
click at [715, 119] on icon "button" at bounding box center [710, 117] width 9 height 9
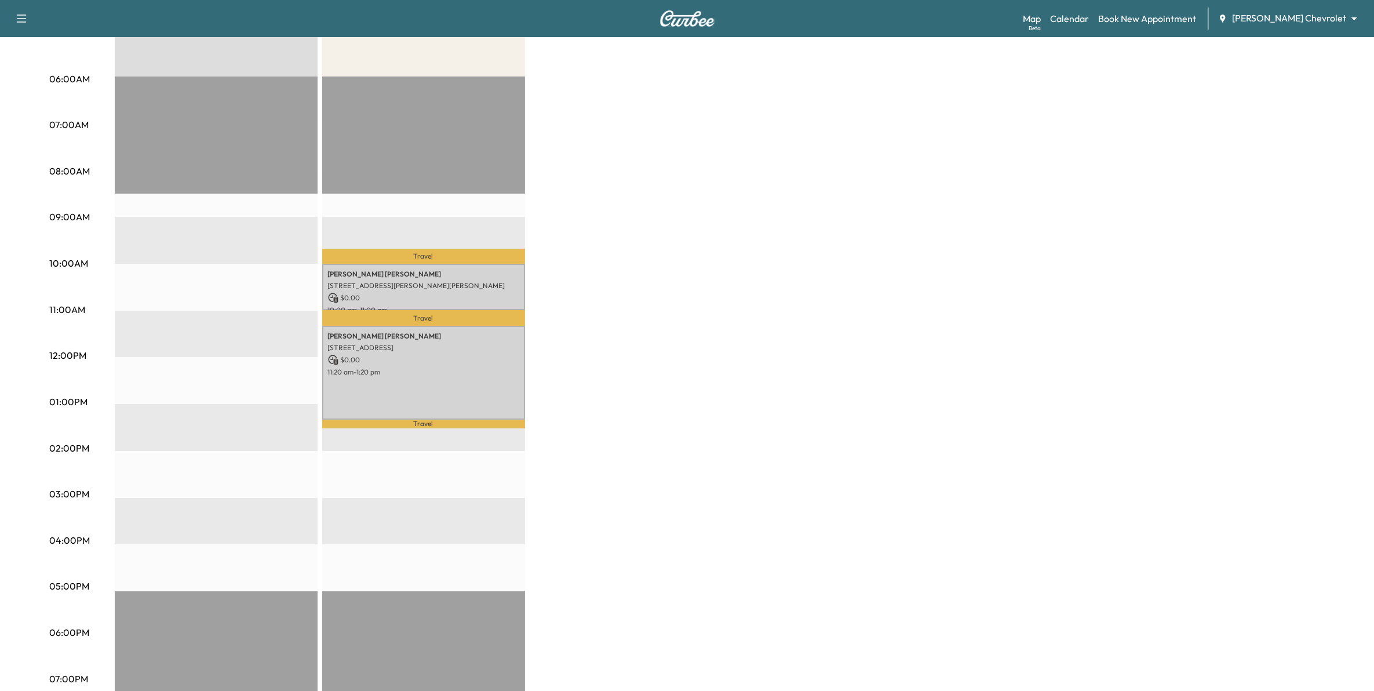
scroll to position [217, 0]
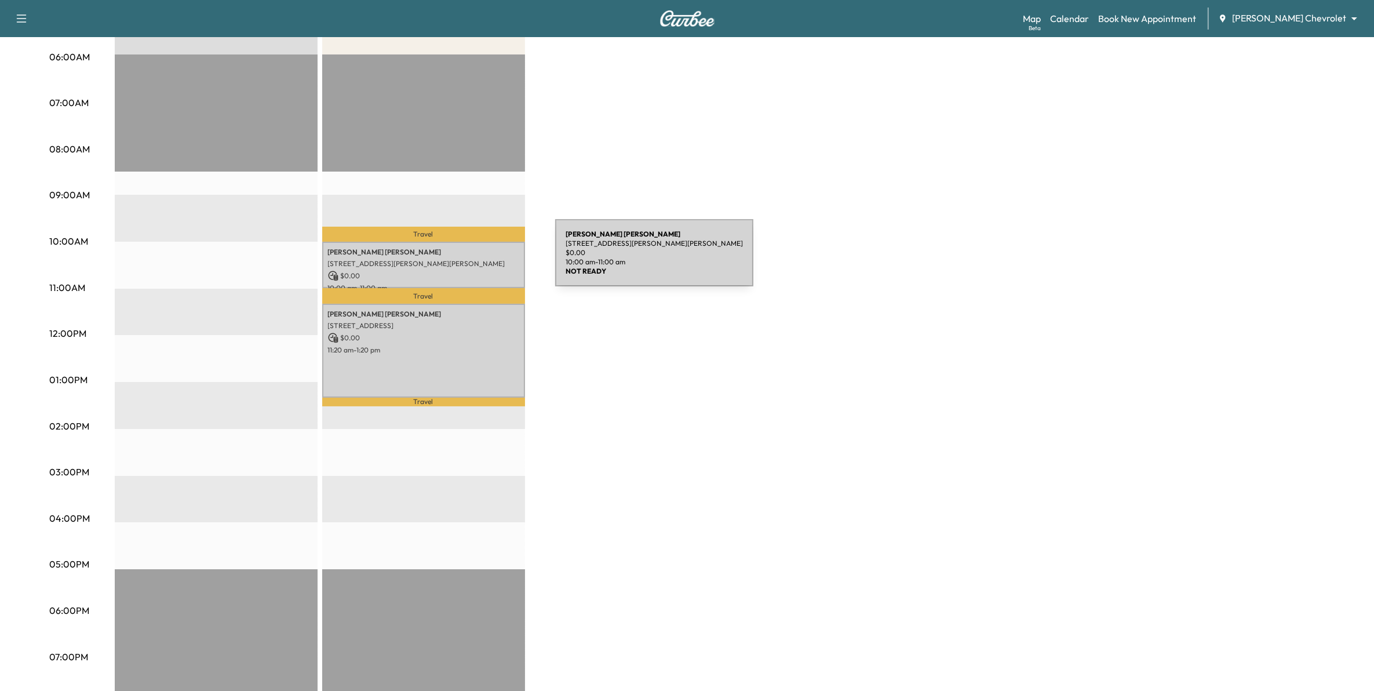
click at [468, 260] on p "[STREET_ADDRESS][PERSON_NAME][PERSON_NAME]" at bounding box center [423, 263] width 191 height 9
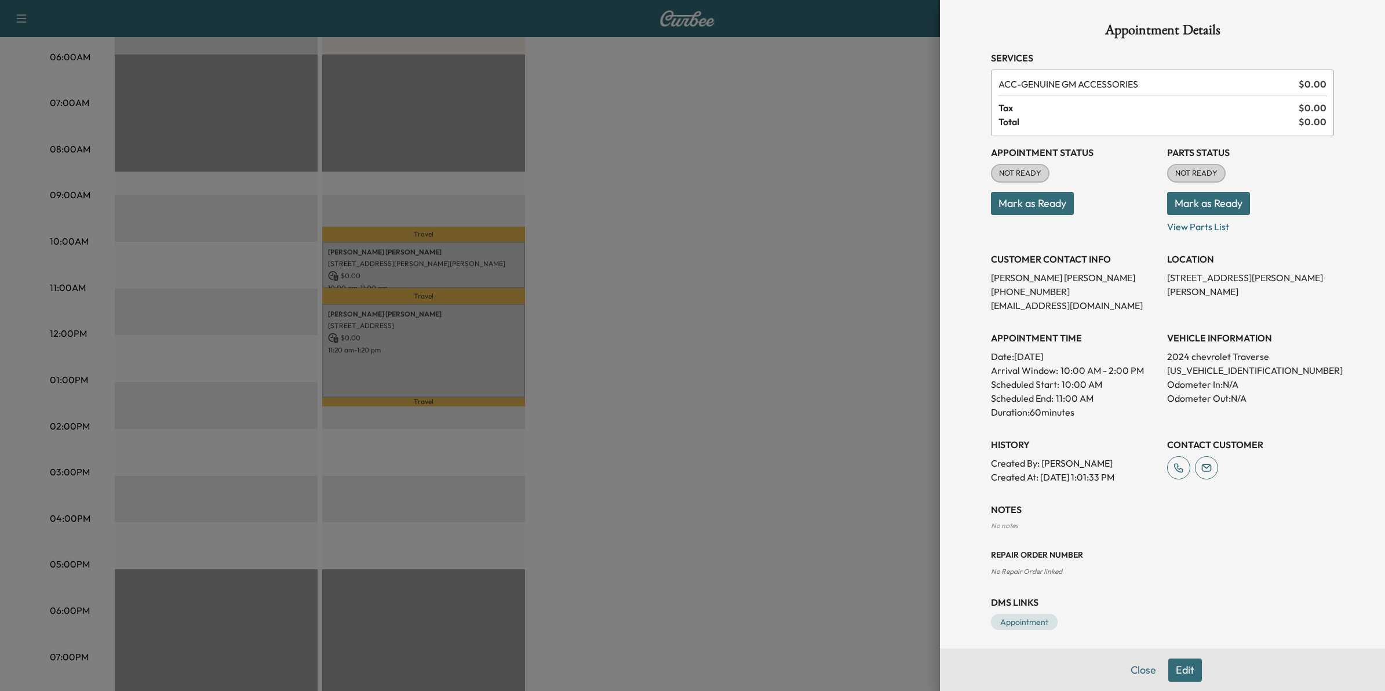
drag, startPoint x: 647, startPoint y: 421, endPoint x: 567, endPoint y: 383, distance: 88.6
click at [644, 419] on div at bounding box center [692, 345] width 1385 height 691
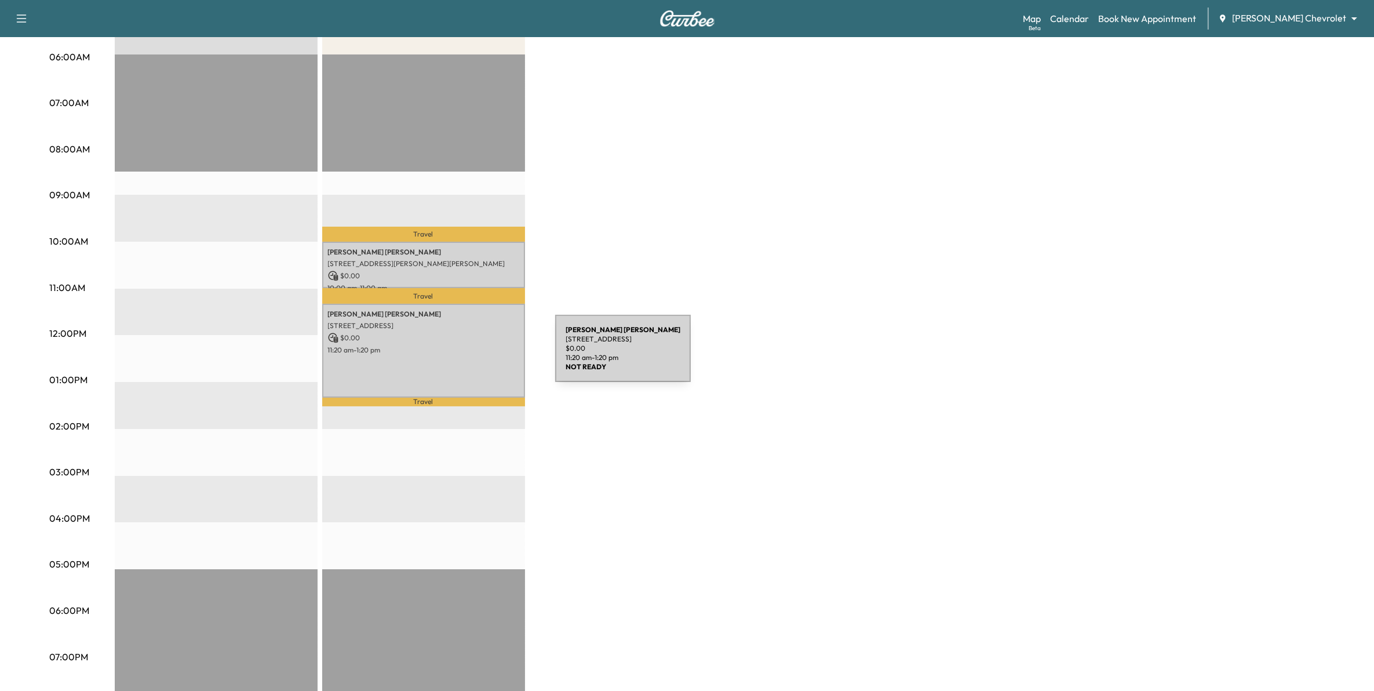
click at [468, 355] on div "[PERSON_NAME] [STREET_ADDRESS][PERSON_NAME] $ 0.00 11:20 am - 1:20 pm" at bounding box center [423, 351] width 203 height 94
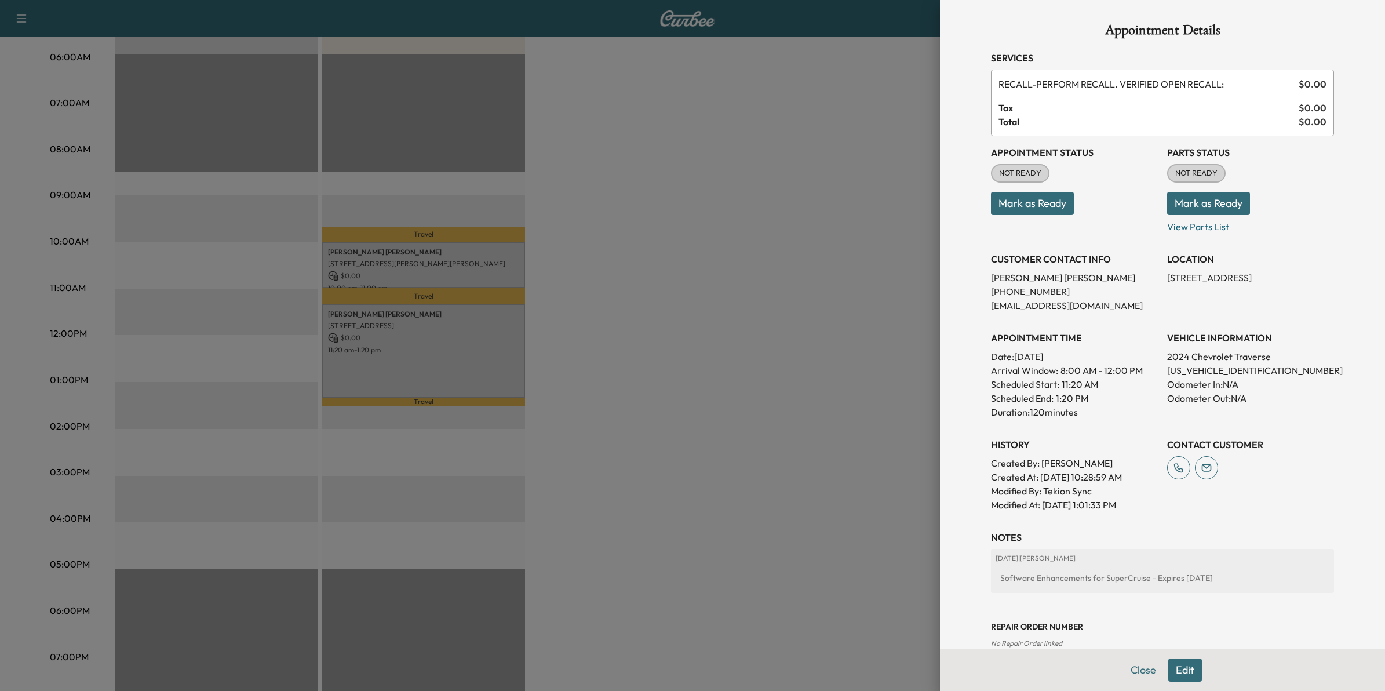
click at [640, 392] on div at bounding box center [692, 345] width 1385 height 691
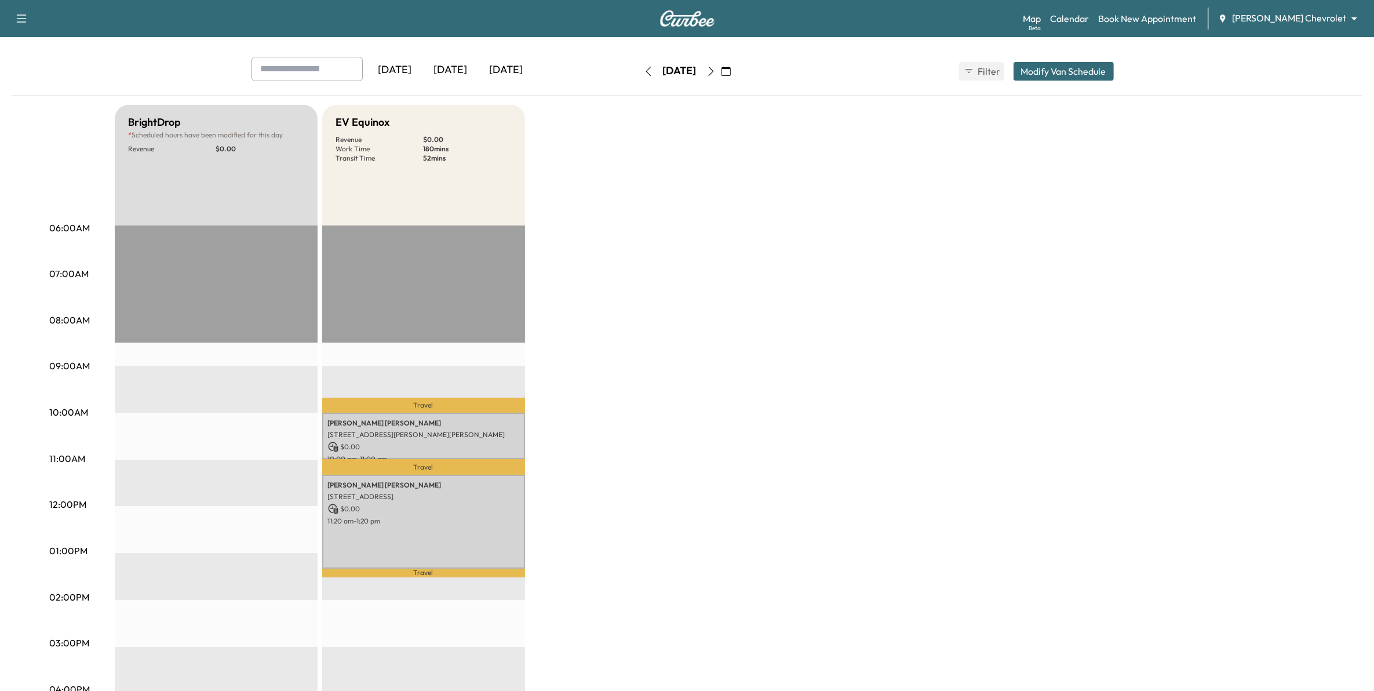
scroll to position [0, 0]
